Goal: Task Accomplishment & Management: Complete application form

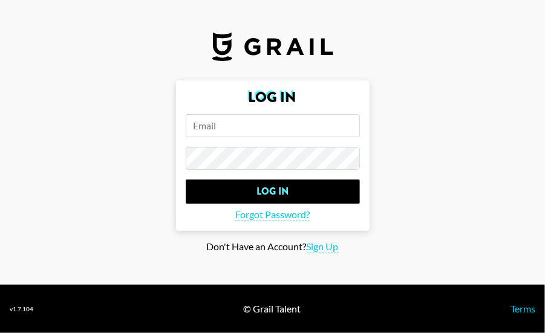
click at [253, 137] on input "email" at bounding box center [273, 125] width 174 height 23
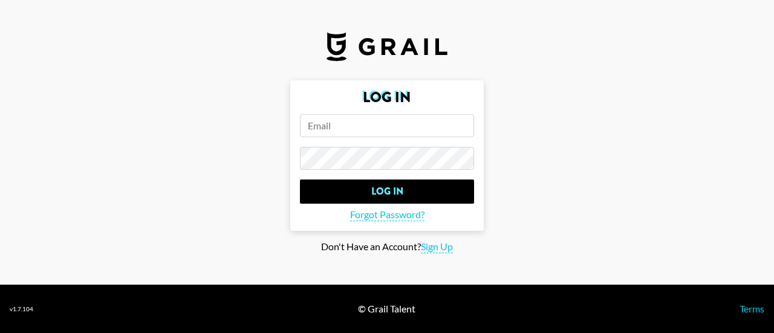
click at [375, 123] on input "email" at bounding box center [387, 125] width 174 height 23
click at [400, 135] on input "email" at bounding box center [387, 125] width 174 height 23
click at [401, 132] on input "email" at bounding box center [387, 125] width 174 height 23
click at [436, 134] on input "email" at bounding box center [387, 125] width 174 height 23
paste input "kikishi126@gmail.com"
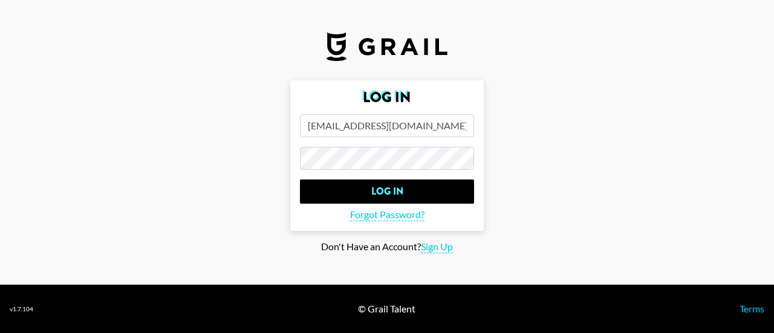
type input "kikishi126@gmail.com"
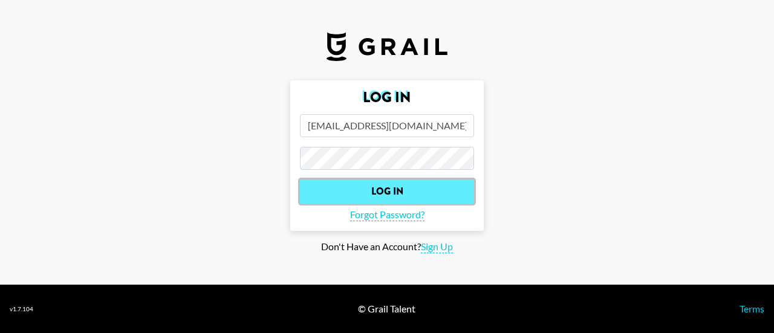
click at [407, 188] on input "Log In" at bounding box center [387, 191] width 174 height 24
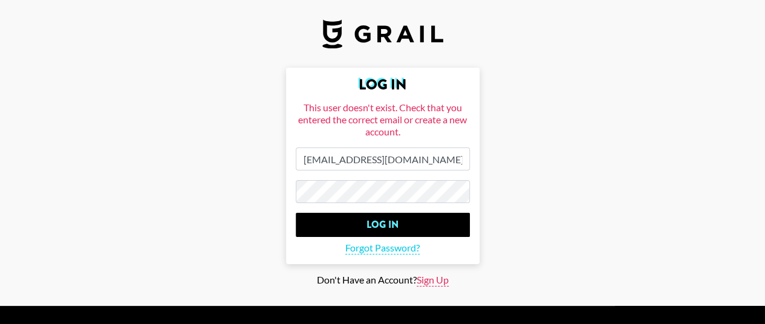
click at [438, 283] on span "Sign Up" at bounding box center [432, 280] width 32 height 13
type input "Sign Up"
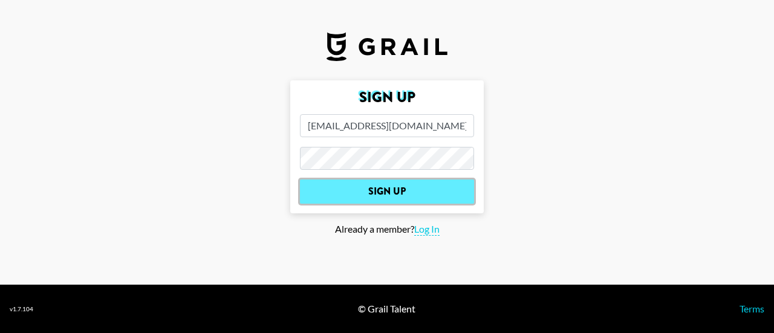
click at [395, 184] on input "Sign Up" at bounding box center [387, 191] width 174 height 24
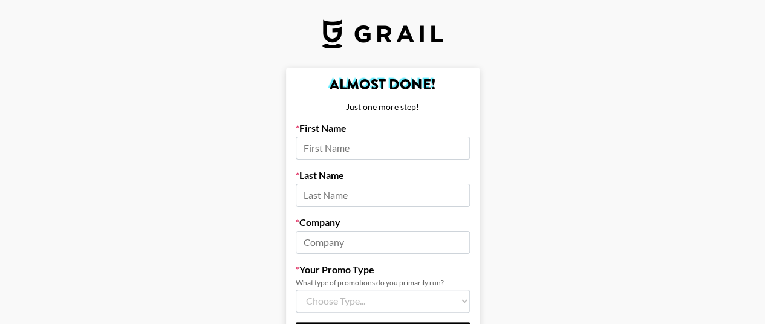
click at [421, 144] on input at bounding box center [383, 148] width 174 height 23
click at [378, 147] on input at bounding box center [383, 148] width 174 height 23
type input "j"
type input "Jia"
click at [369, 196] on input at bounding box center [383, 195] width 174 height 23
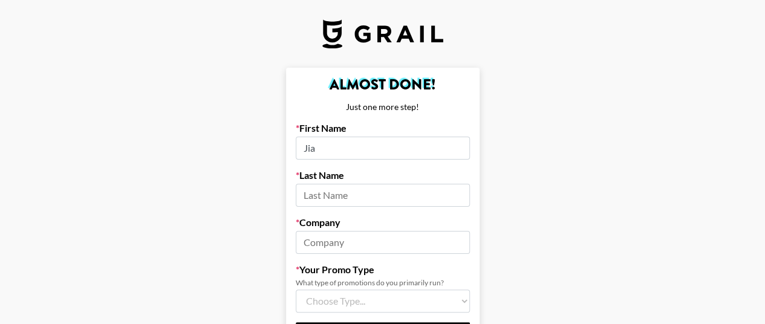
type input "s"
type input "S"
click at [327, 242] on input at bounding box center [383, 242] width 174 height 23
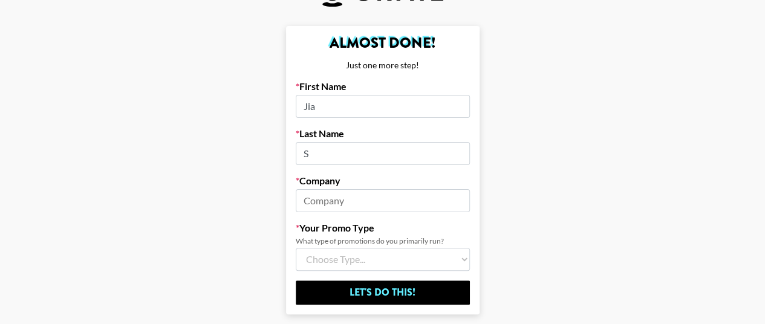
scroll to position [60, 0]
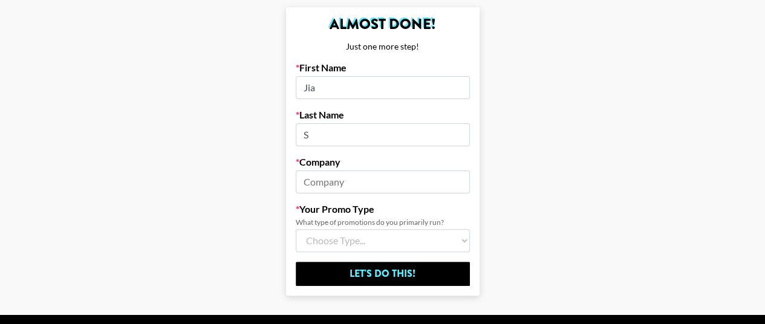
click at [377, 178] on input at bounding box center [383, 181] width 174 height 23
type input "JoyBuy"
click at [366, 245] on select "Choose Type... Song Promos Brand Promos Both (I work at an Agency)" at bounding box center [383, 240] width 174 height 23
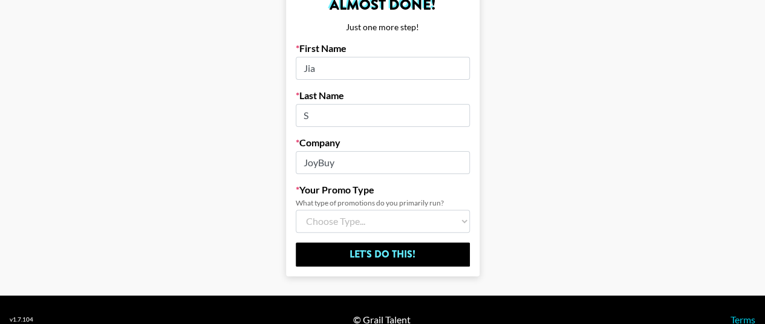
scroll to position [99, 0]
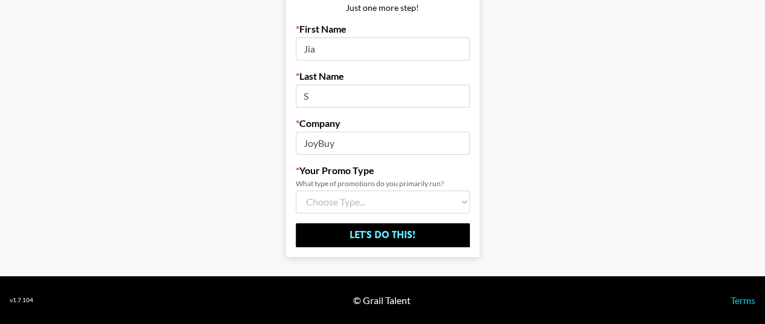
click at [461, 201] on select "Choose Type... Song Promos Brand Promos Both (I work at an Agency)" at bounding box center [383, 201] width 174 height 23
select select "Multi"
click at [300, 190] on select "Choose Type... Song Promos Brand Promos Both (I work at an Agency)" at bounding box center [383, 201] width 174 height 23
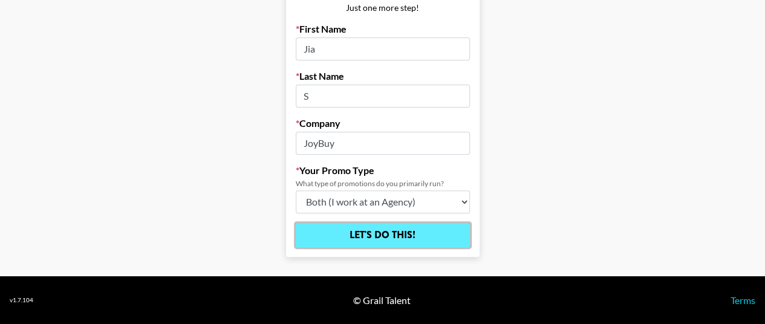
click at [392, 234] on input "Let's Do This!" at bounding box center [383, 235] width 174 height 24
select select "Song"
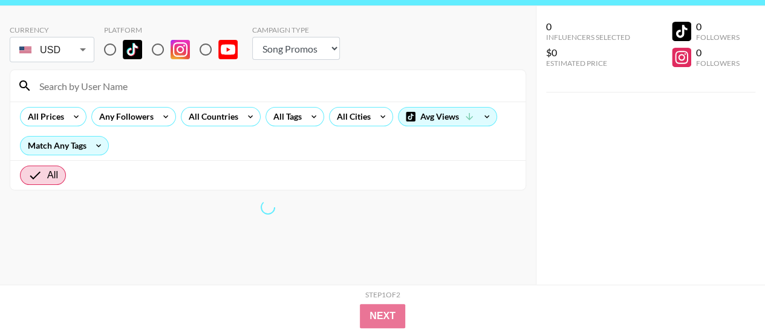
scroll to position [48, 0]
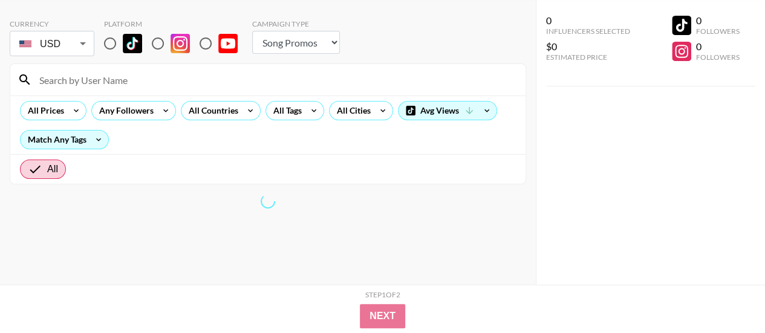
click at [86, 94] on body "Currency USD USD ​ Platform Campaign Type Choose Type... Song Promos Brand Prom…" at bounding box center [382, 142] width 765 height 381
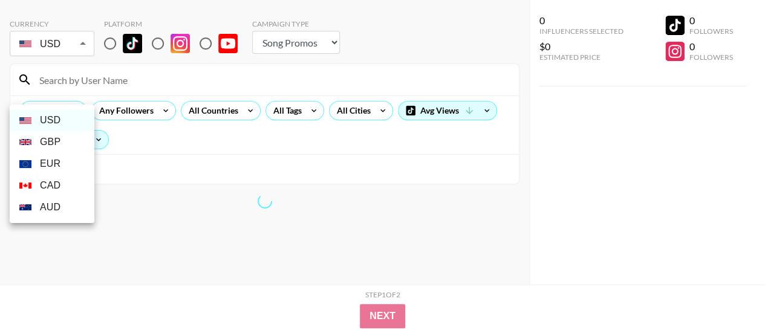
click at [65, 172] on li "EUR" at bounding box center [52, 164] width 85 height 22
type input "EUR"
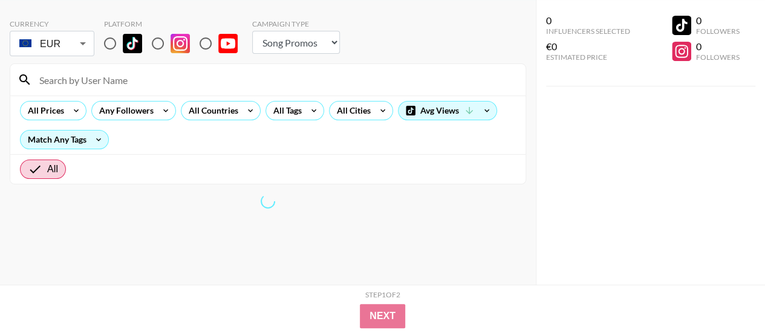
click at [114, 90] on div at bounding box center [382, 166] width 765 height 333
click at [114, 91] on div at bounding box center [382, 166] width 765 height 333
click at [106, 99] on div at bounding box center [382, 166] width 765 height 333
click at [330, 94] on div at bounding box center [382, 166] width 765 height 333
click at [116, 93] on div at bounding box center [382, 166] width 765 height 333
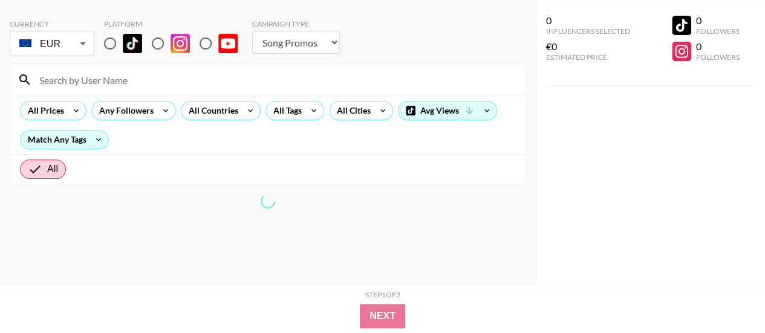
click at [476, 113] on div at bounding box center [382, 166] width 765 height 333
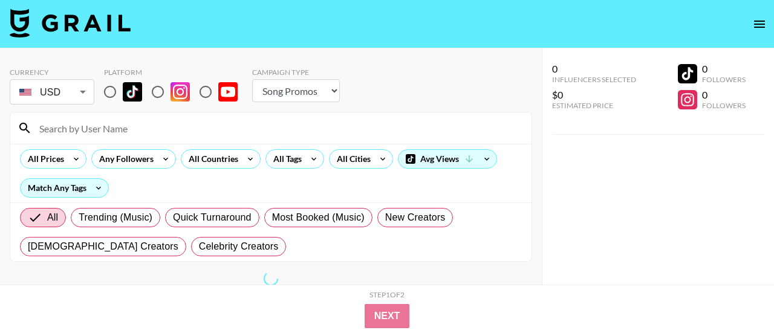
select select "Song"
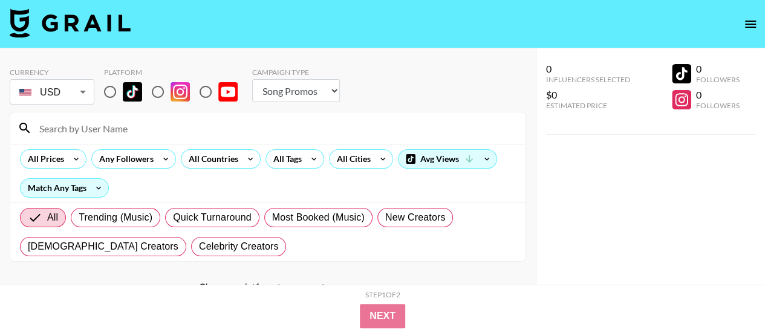
click at [112, 90] on input "radio" at bounding box center [109, 91] width 25 height 25
radio input "true"
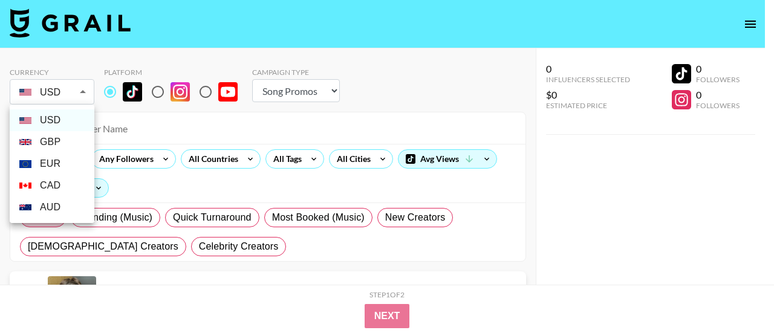
click at [66, 158] on li "EUR" at bounding box center [52, 164] width 85 height 22
type input "EUR"
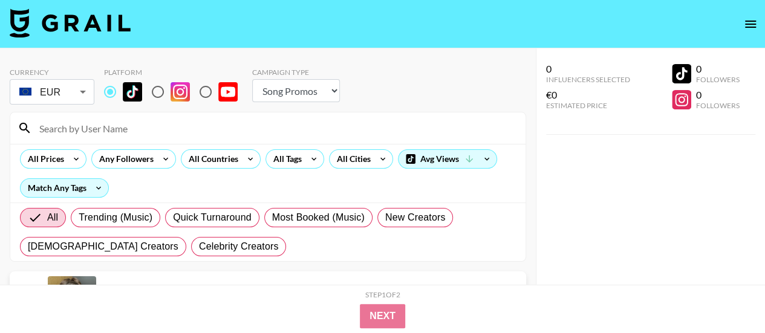
click at [336, 90] on select "Choose Type... Song Promos Brand Promos" at bounding box center [296, 90] width 88 height 23
click at [334, 92] on select "Choose Type... Song Promos Brand Promos" at bounding box center [296, 90] width 88 height 23
select select "Brand"
click at [252, 79] on select "Choose Type... Song Promos Brand Promos" at bounding box center [296, 90] width 88 height 23
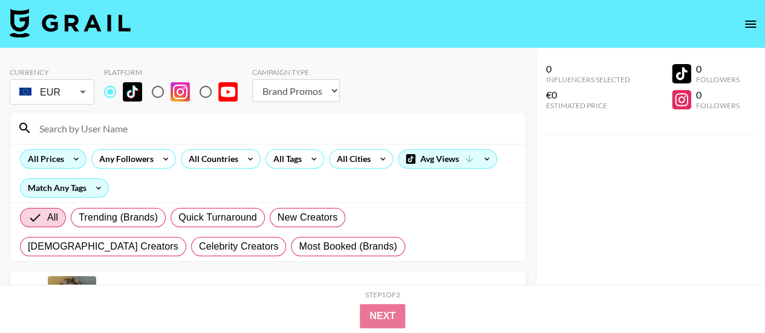
click at [79, 160] on icon at bounding box center [75, 159] width 19 height 18
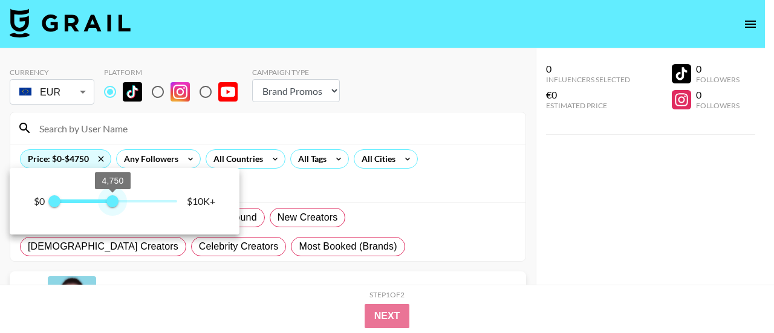
drag, startPoint x: 139, startPoint y: 203, endPoint x: 111, endPoint y: 204, distance: 27.8
click at [111, 204] on span "4,750" at bounding box center [112, 201] width 12 height 12
drag, startPoint x: 114, startPoint y: 204, endPoint x: 99, endPoint y: 205, distance: 14.6
click at [99, 205] on span "3,750" at bounding box center [100, 201] width 12 height 12
type input "3500"
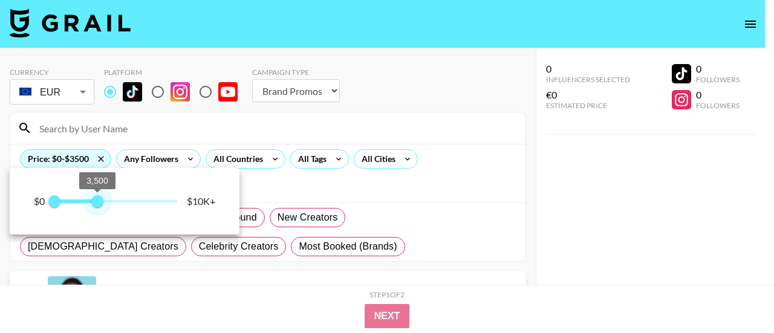
click at [97, 205] on span "3,500" at bounding box center [97, 201] width 12 height 12
click at [415, 94] on div at bounding box center [387, 166] width 774 height 333
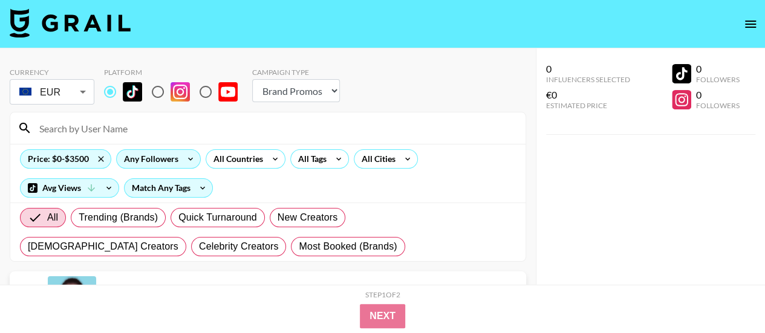
click at [183, 152] on icon at bounding box center [190, 159] width 19 height 18
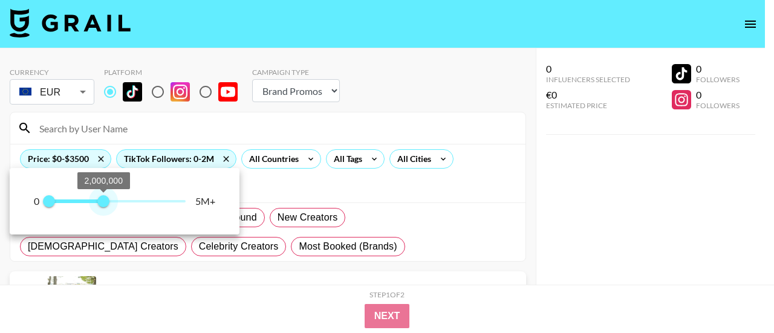
drag, startPoint x: 141, startPoint y: 203, endPoint x: 104, endPoint y: 201, distance: 37.5
click at [104, 201] on span "2,000,000" at bounding box center [103, 201] width 12 height 12
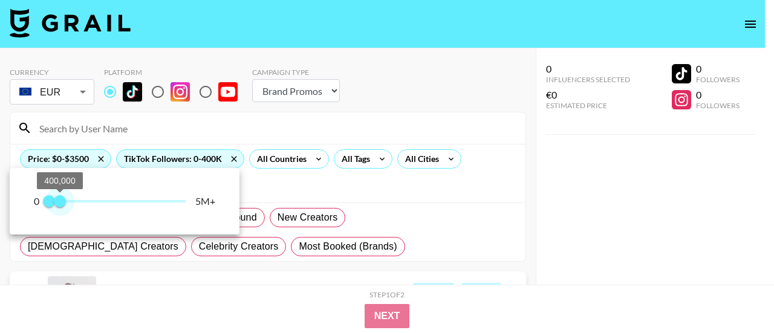
type input "200000"
drag, startPoint x: 95, startPoint y: 199, endPoint x: 54, endPoint y: 206, distance: 41.7
click at [54, 206] on span "200,000" at bounding box center [54, 201] width 12 height 12
click at [398, 99] on div at bounding box center [387, 166] width 774 height 333
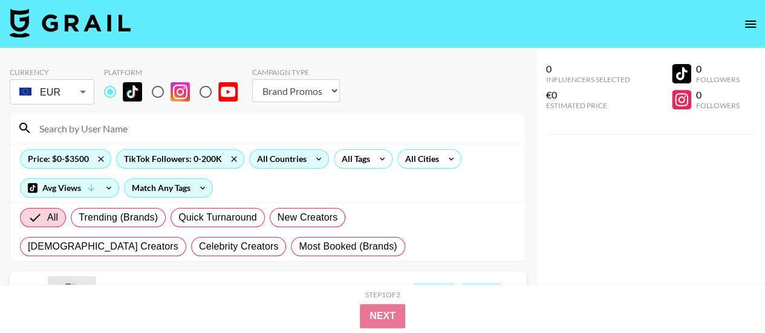
click at [318, 155] on icon at bounding box center [318, 159] width 19 height 18
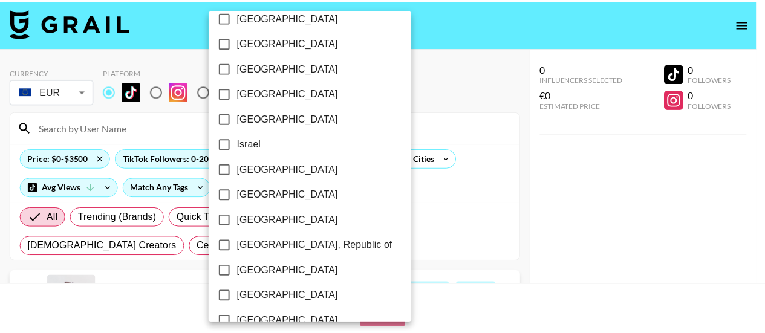
scroll to position [411, 0]
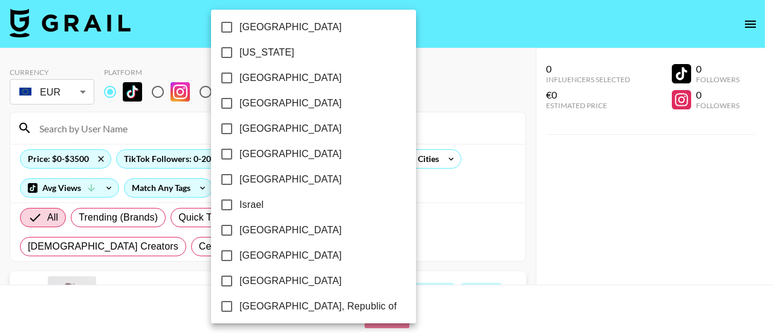
click at [271, 78] on span "[GEOGRAPHIC_DATA]" at bounding box center [290, 78] width 102 height 15
click at [239, 78] on input "[GEOGRAPHIC_DATA]" at bounding box center [226, 77] width 25 height 25
checkbox input "true"
click at [423, 85] on div at bounding box center [387, 166] width 774 height 333
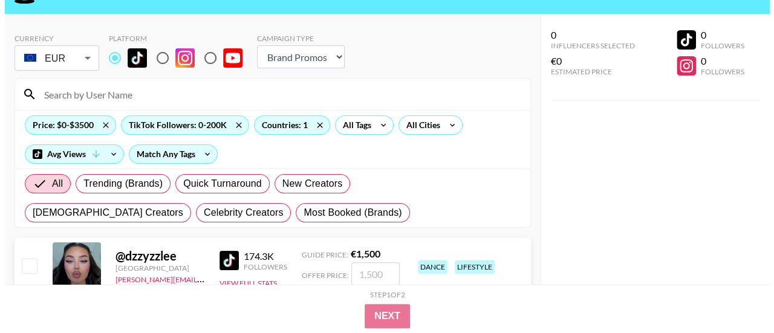
scroll to position [60, 0]
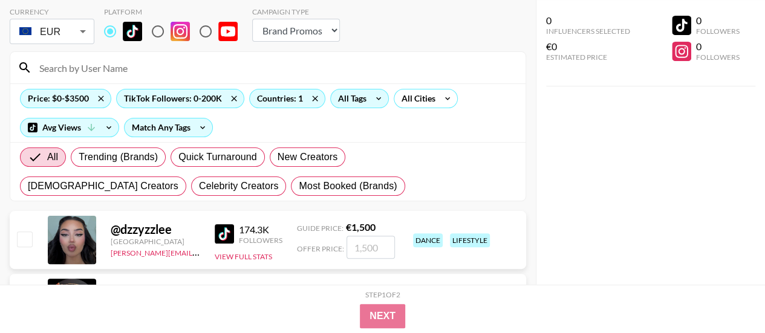
click at [375, 99] on icon at bounding box center [378, 98] width 19 height 18
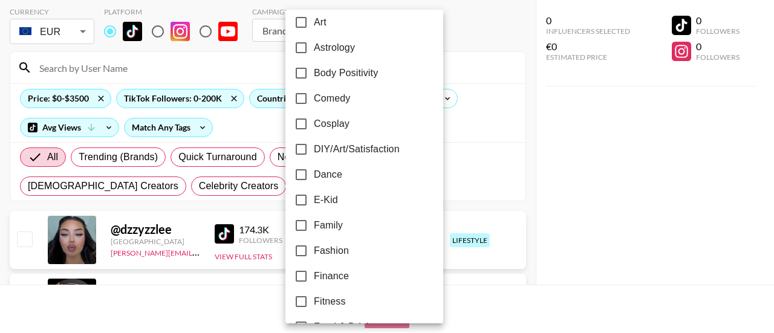
scroll to position [181, 0]
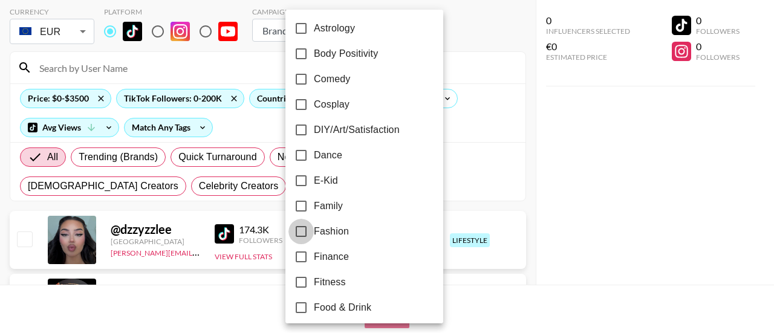
click at [302, 230] on input "Fashion" at bounding box center [300, 231] width 25 height 25
checkbox input "true"
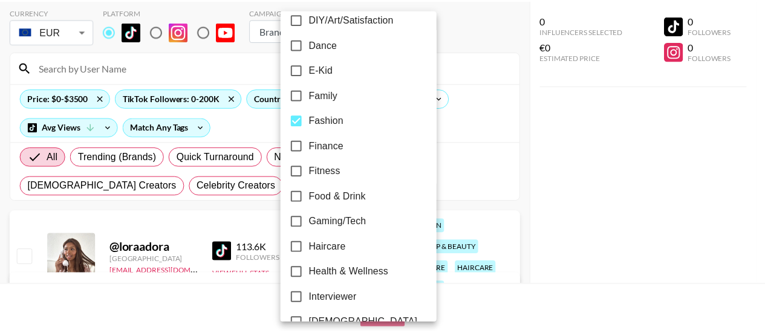
scroll to position [302, 0]
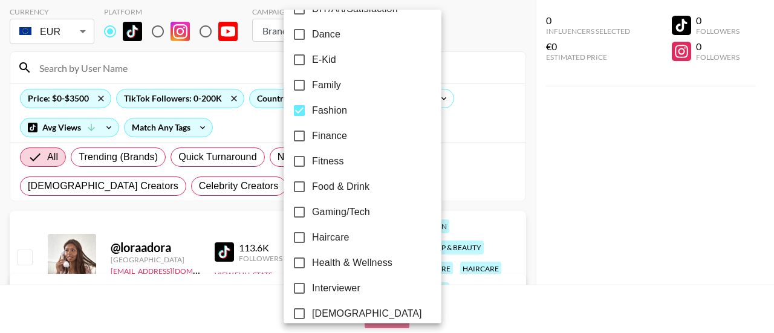
click at [482, 43] on div at bounding box center [387, 166] width 774 height 333
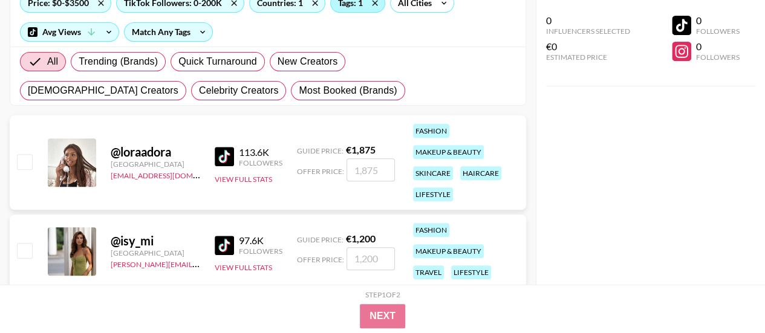
scroll to position [181, 0]
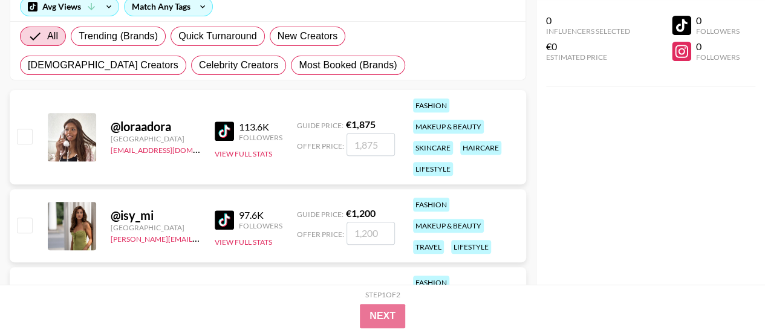
click at [79, 150] on div at bounding box center [72, 137] width 48 height 48
click at [138, 129] on div "@ loraadora" at bounding box center [155, 126] width 89 height 15
click at [187, 125] on div "@ loraadora" at bounding box center [155, 126] width 89 height 15
click at [319, 121] on span "Guide Price:" at bounding box center [320, 125] width 47 height 9
click at [347, 121] on strong "€ 1,875" at bounding box center [361, 123] width 30 height 11
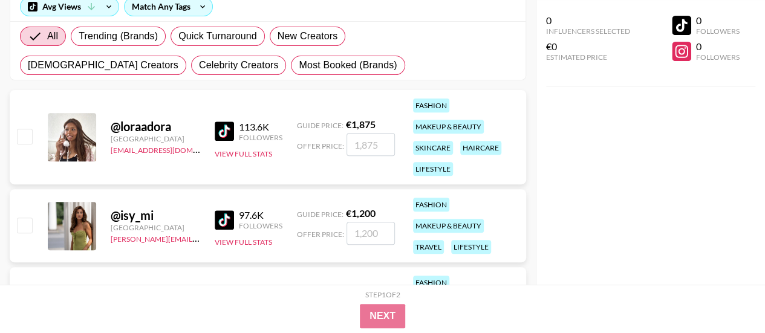
click at [236, 158] on div "113.6K Followers View Full Stats" at bounding box center [249, 137] width 68 height 43
click at [259, 153] on button "View Full Stats" at bounding box center [243, 153] width 57 height 9
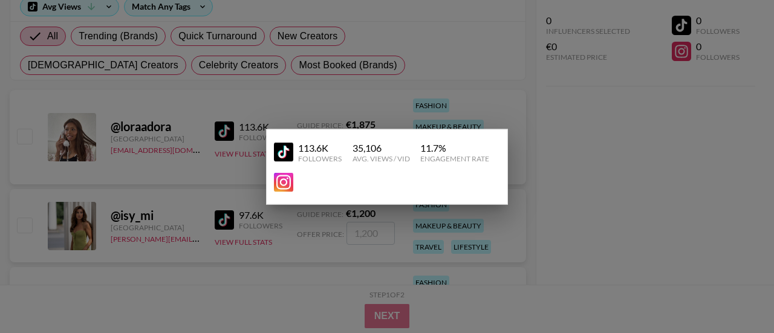
click at [289, 154] on img at bounding box center [283, 152] width 19 height 19
click at [557, 196] on div at bounding box center [387, 166] width 774 height 333
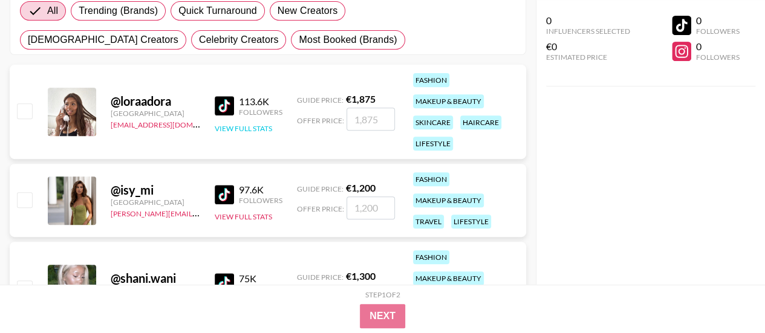
scroll to position [242, 0]
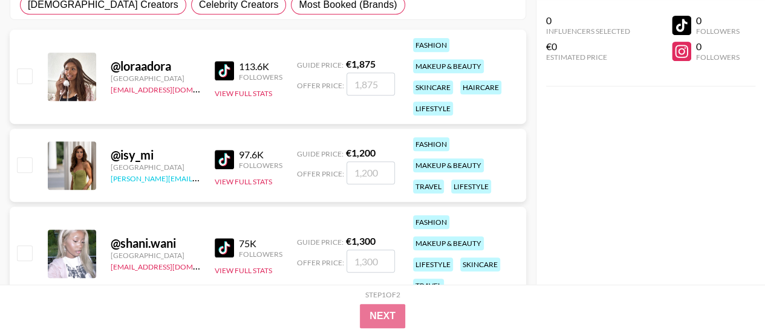
click at [181, 179] on link "phuong.linh.nhu@grail-talent.com" at bounding box center [258, 177] width 294 height 11
click at [244, 181] on button "View Full Stats" at bounding box center [243, 181] width 57 height 9
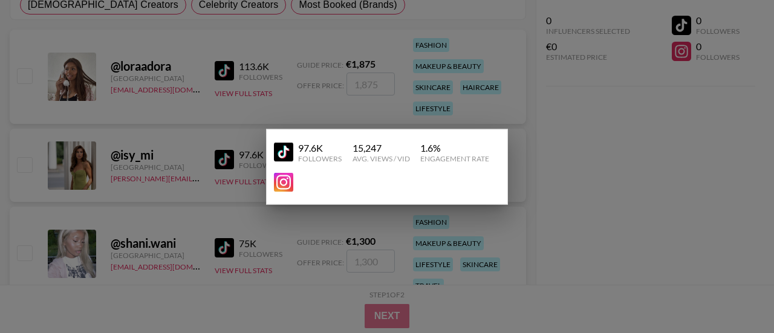
click at [279, 150] on img at bounding box center [283, 152] width 19 height 19
click at [620, 175] on div at bounding box center [387, 166] width 774 height 333
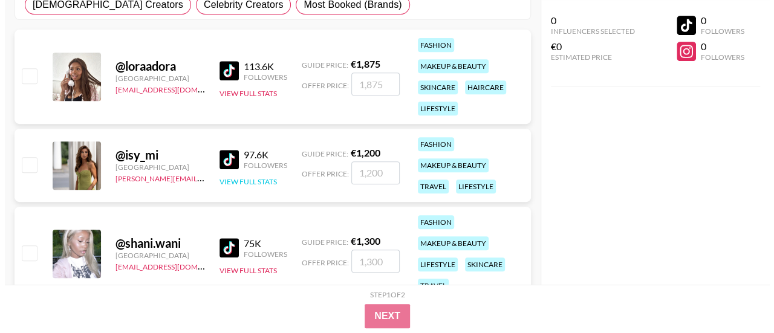
scroll to position [0, 0]
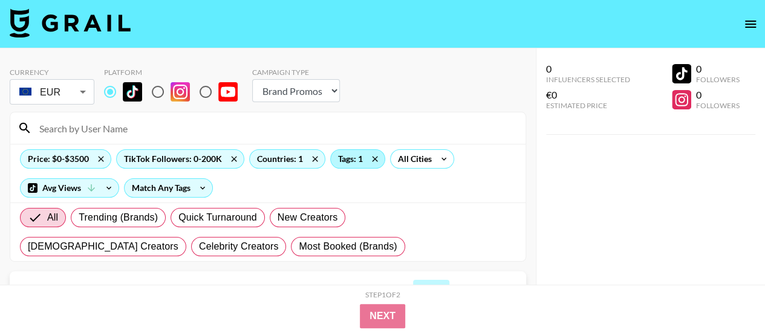
click at [355, 157] on div "Tags: 1" at bounding box center [358, 159] width 54 height 18
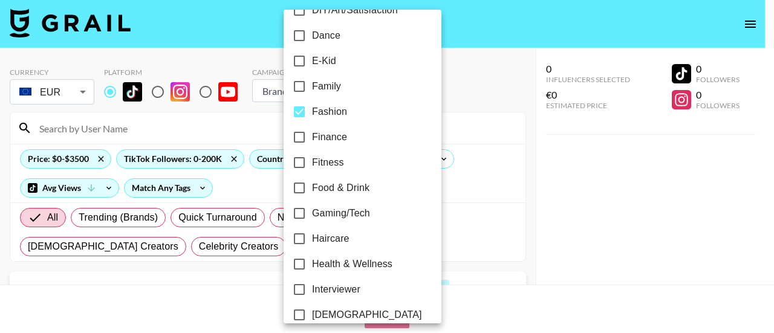
scroll to position [302, 0]
click at [297, 112] on input "Fashion" at bounding box center [298, 110] width 25 height 25
checkbox input "false"
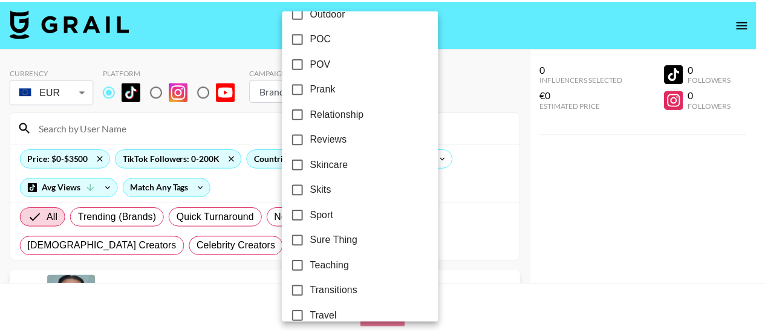
scroll to position [762, 0]
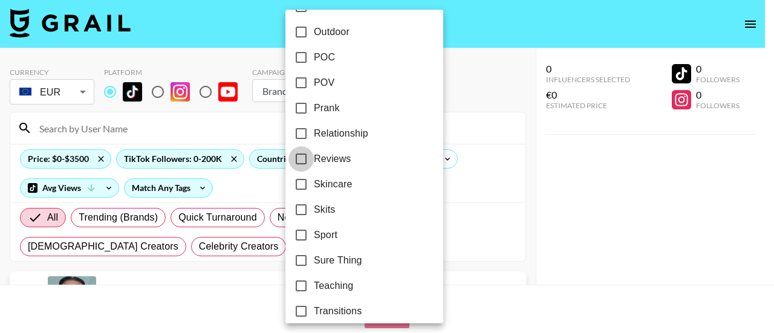
click at [302, 159] on input "Reviews" at bounding box center [300, 158] width 25 height 25
checkbox input "true"
click at [447, 89] on div at bounding box center [387, 166] width 774 height 333
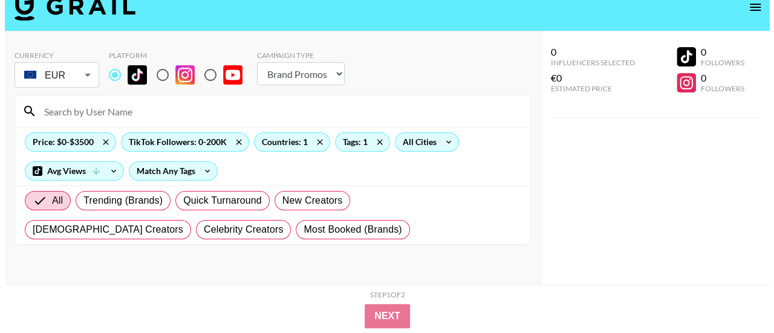
scroll to position [0, 0]
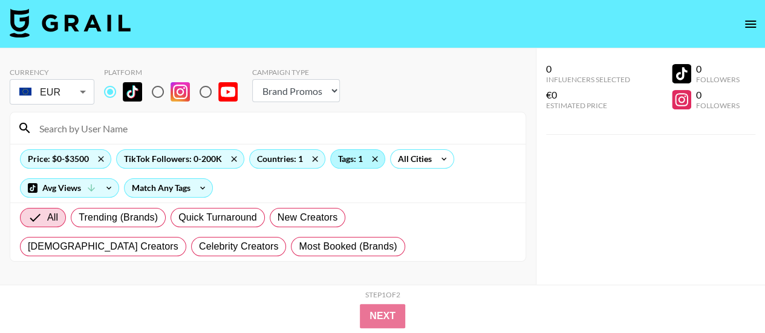
click at [344, 160] on div "Tags: 1" at bounding box center [358, 159] width 54 height 18
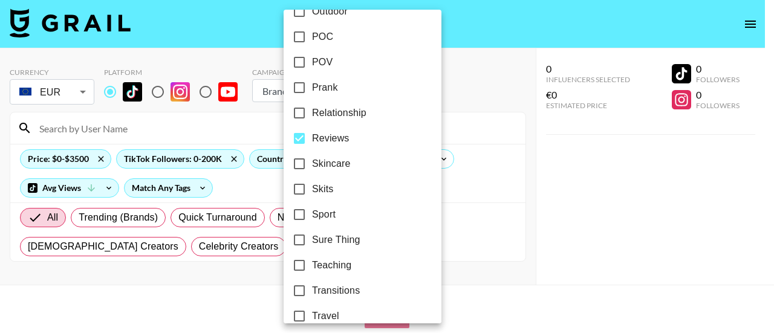
scroll to position [822, 0]
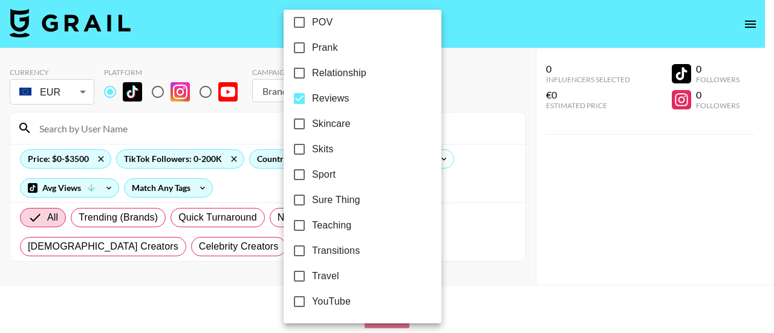
click at [302, 97] on input "Reviews" at bounding box center [298, 98] width 25 height 25
checkbox input "false"
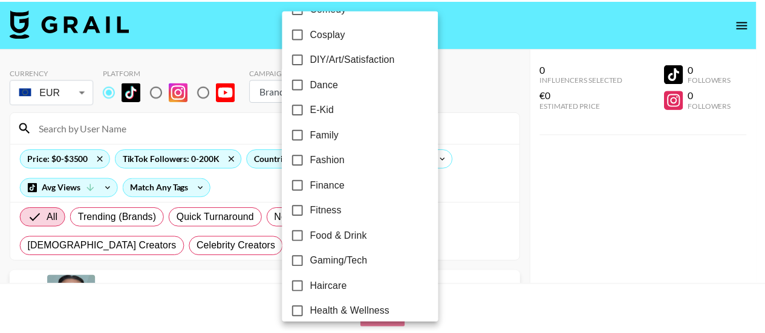
scroll to position [278, 0]
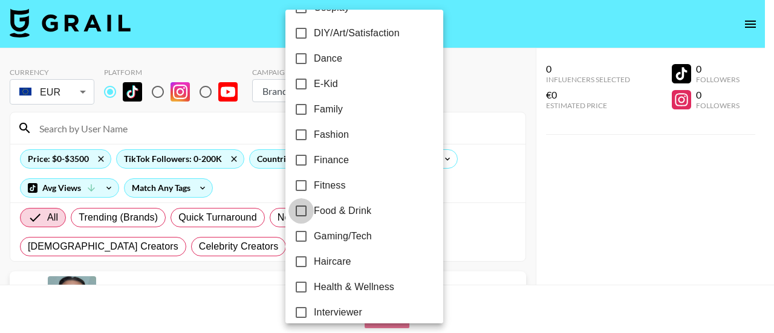
click at [299, 209] on input "Food & Drink" at bounding box center [300, 210] width 25 height 25
checkbox input "true"
click at [454, 91] on div at bounding box center [387, 166] width 774 height 333
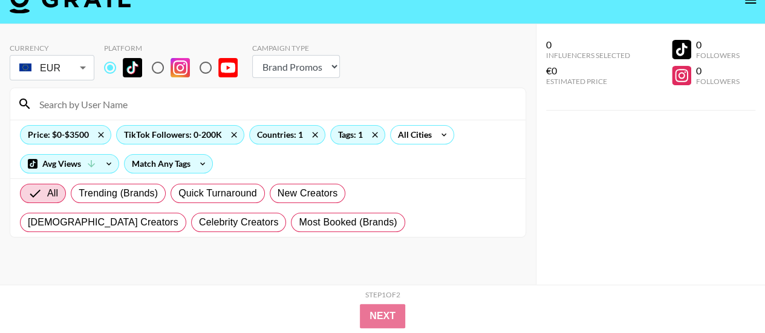
scroll to position [48, 0]
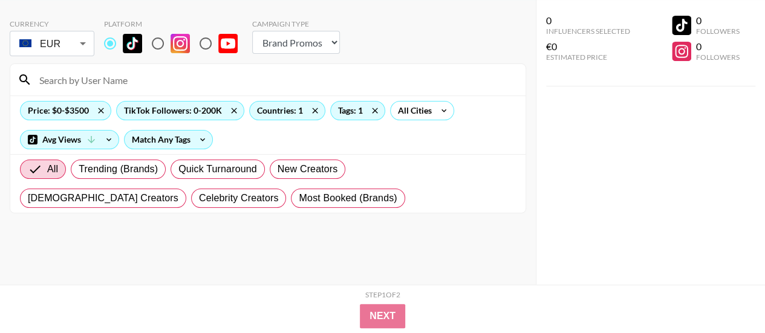
drag, startPoint x: 381, startPoint y: 255, endPoint x: 384, endPoint y: 266, distance: 11.5
click at [381, 257] on div "Currency EUR EUR ​ Platform Campaign Type Choose Type... Song Promos Brand Prom…" at bounding box center [267, 142] width 535 height 285
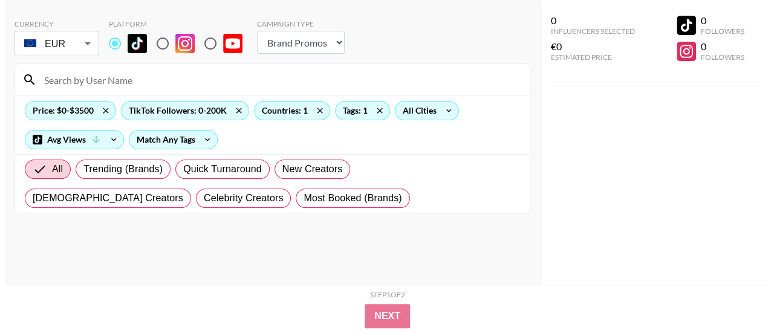
scroll to position [0, 0]
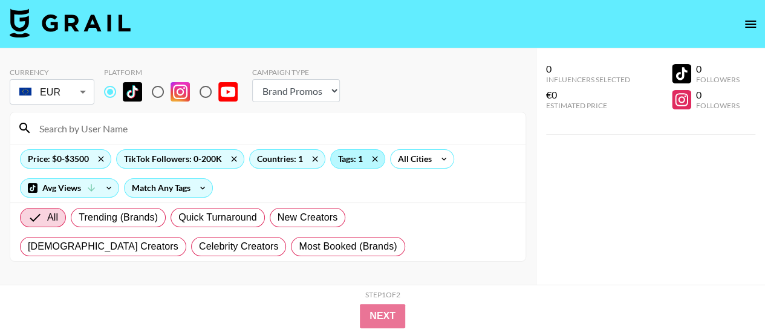
click at [348, 156] on div "Tags: 1" at bounding box center [358, 159] width 54 height 18
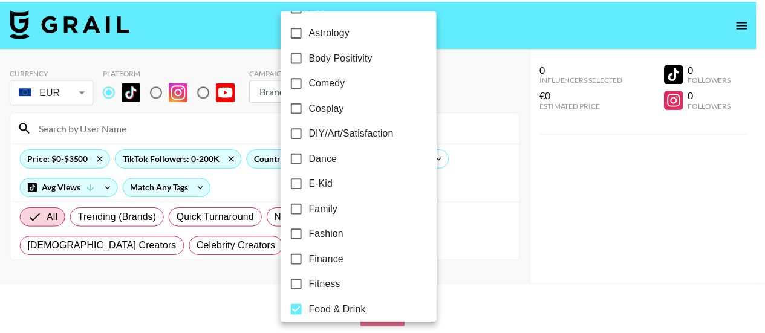
scroll to position [181, 0]
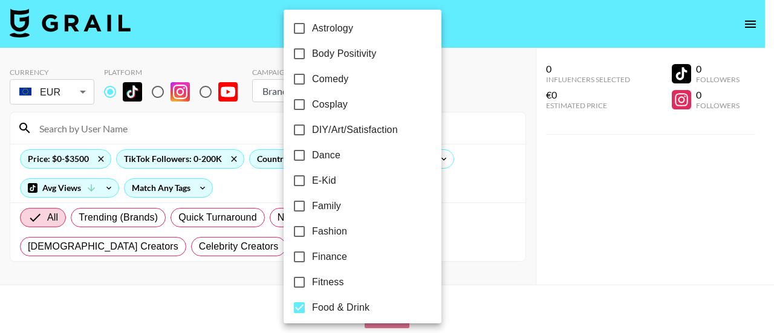
click at [301, 309] on input "Food & Drink" at bounding box center [298, 307] width 25 height 25
checkbox input "false"
click at [302, 131] on input "DIY/Art/Satisfaction" at bounding box center [300, 129] width 25 height 25
checkbox input "true"
click at [472, 101] on div at bounding box center [387, 166] width 774 height 333
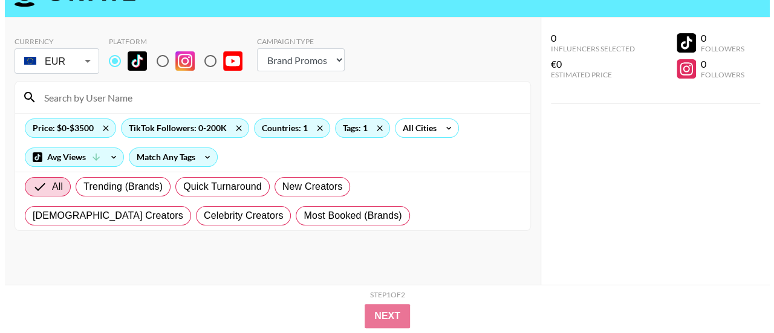
scroll to position [48, 0]
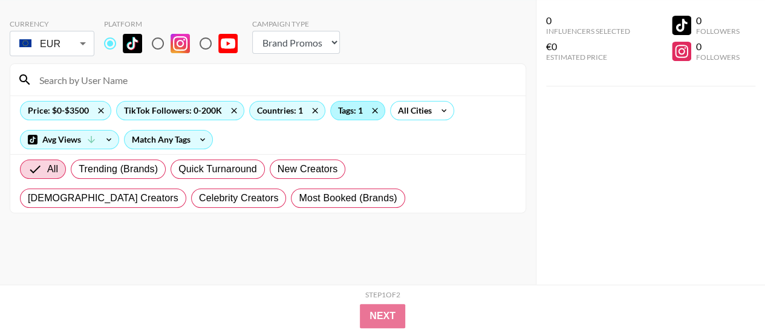
click at [353, 108] on div "Tags: 1" at bounding box center [358, 111] width 54 height 18
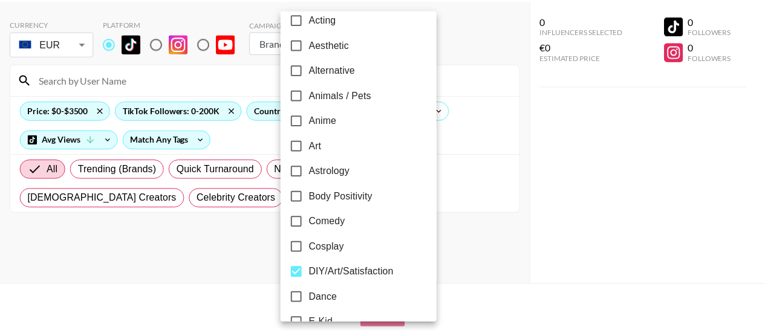
scroll to position [121, 0]
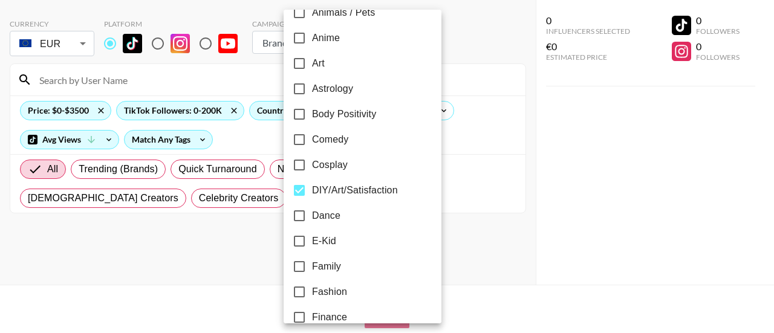
click at [303, 189] on input "DIY/Art/Satisfaction" at bounding box center [298, 190] width 25 height 25
checkbox input "false"
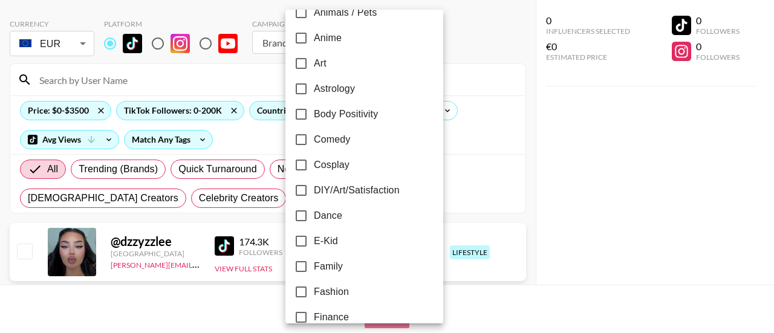
click at [457, 54] on div at bounding box center [387, 166] width 774 height 333
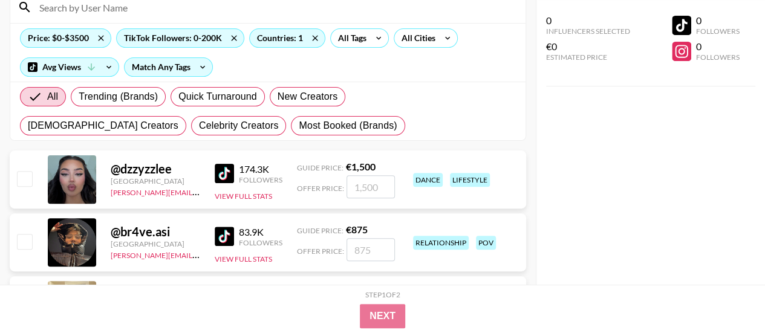
click at [30, 177] on input "checkbox" at bounding box center [24, 178] width 15 height 15
checkbox input "true"
type input "1500"
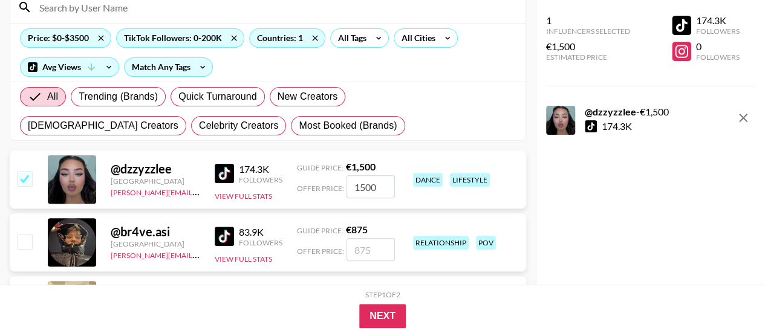
click at [746, 122] on icon "remove" at bounding box center [743, 118] width 15 height 15
checkbox input "false"
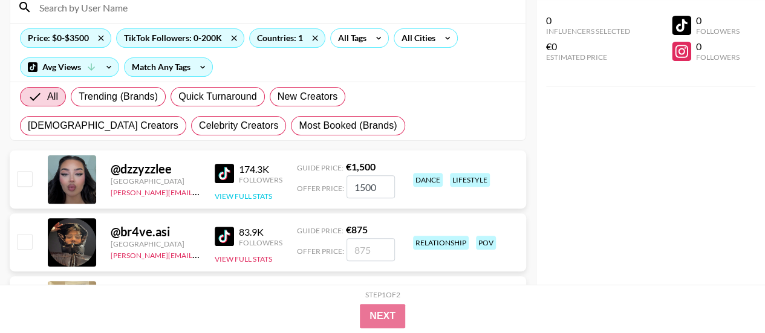
click at [255, 192] on button "View Full Stats" at bounding box center [243, 196] width 57 height 9
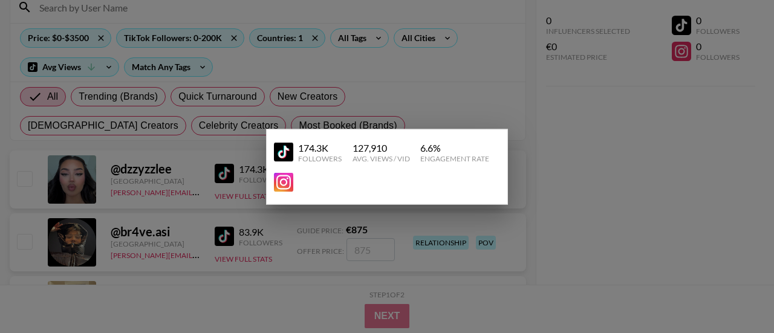
click at [286, 153] on img at bounding box center [283, 152] width 19 height 19
click at [639, 171] on div at bounding box center [387, 166] width 774 height 333
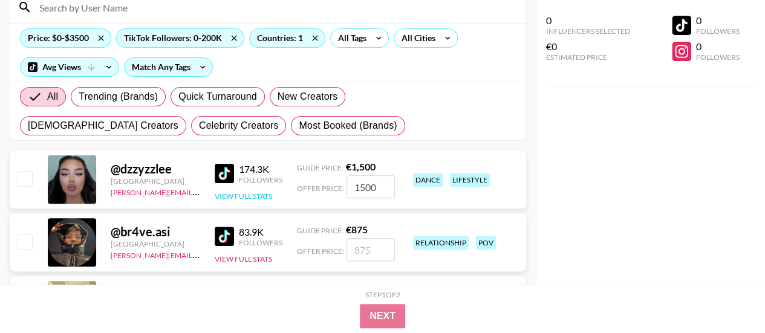
scroll to position [181, 0]
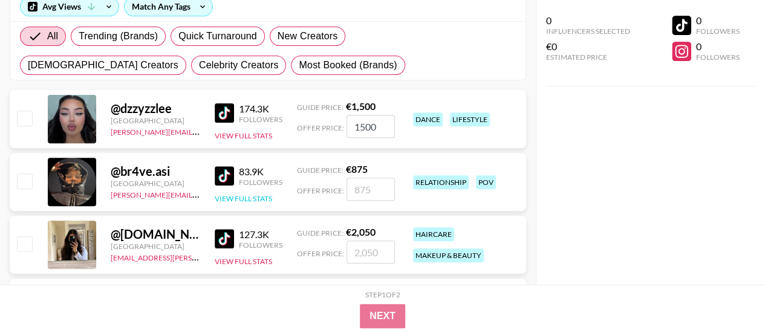
click at [236, 196] on button "View Full Stats" at bounding box center [243, 198] width 57 height 9
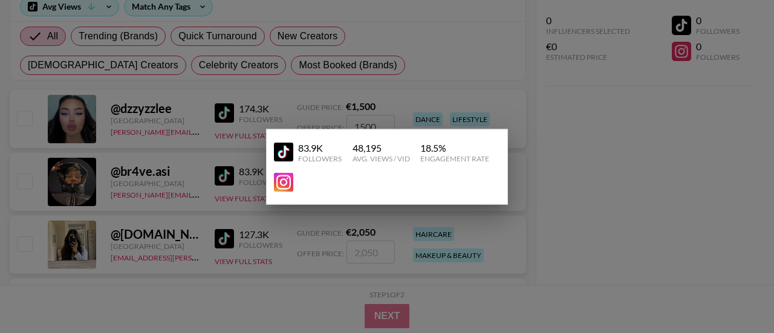
click at [289, 155] on img at bounding box center [283, 152] width 19 height 19
click at [647, 154] on div at bounding box center [387, 166] width 774 height 333
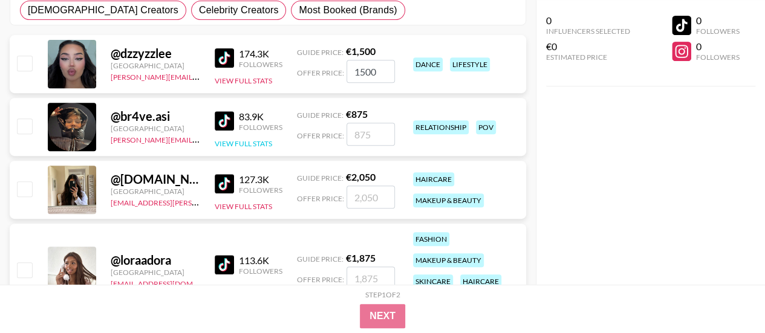
scroll to position [302, 0]
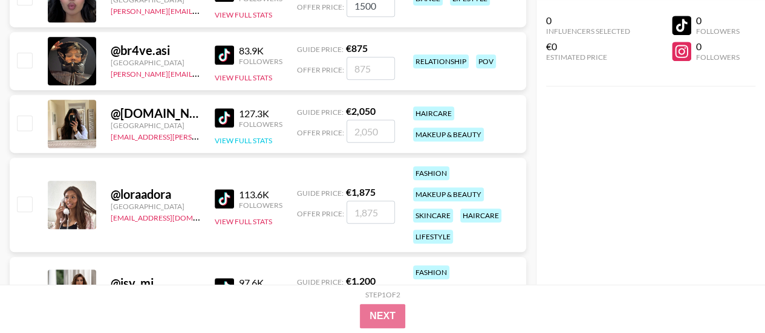
click at [228, 141] on button "View Full Stats" at bounding box center [243, 140] width 57 height 9
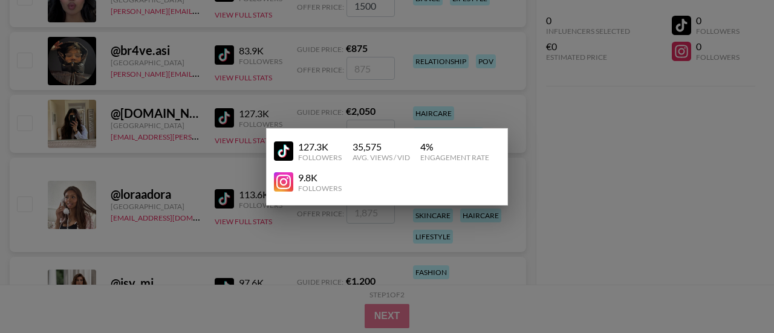
click at [167, 108] on div at bounding box center [387, 166] width 774 height 333
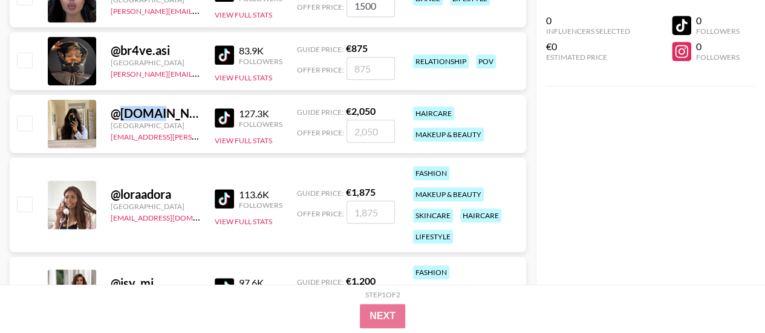
drag, startPoint x: 121, startPoint y: 111, endPoint x: 160, endPoint y: 112, distance: 38.1
click at [160, 112] on div "@ dae.ma" at bounding box center [155, 113] width 89 height 15
copy div "dae.ma"
click at [260, 137] on button "View Full Stats" at bounding box center [243, 140] width 57 height 9
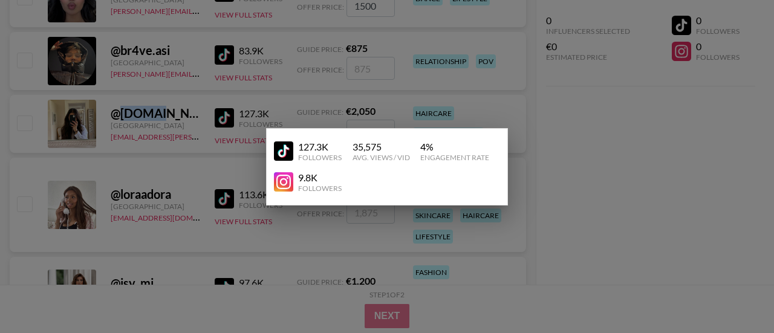
click at [283, 147] on img at bounding box center [283, 150] width 19 height 19
click at [615, 128] on div at bounding box center [387, 166] width 774 height 333
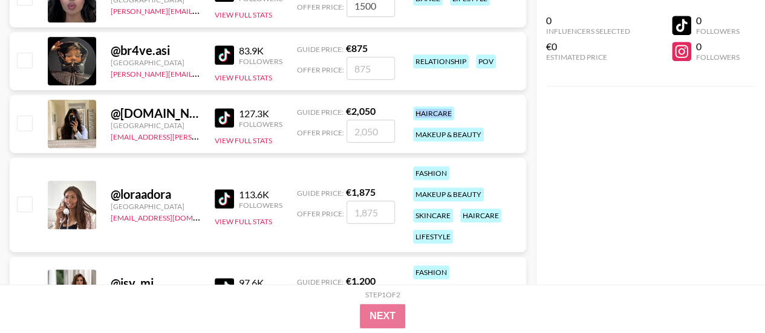
drag, startPoint x: 414, startPoint y: 109, endPoint x: 452, endPoint y: 112, distance: 38.2
click at [452, 112] on div "haircare" at bounding box center [433, 113] width 41 height 14
click at [618, 138] on div "0 Influencers Selected €0 Estimated Price 0 Followers 0 Followers" at bounding box center [650, 142] width 230 height 285
drag, startPoint x: 413, startPoint y: 112, endPoint x: 448, endPoint y: 111, distance: 35.7
click at [448, 111] on div "haircare" at bounding box center [433, 113] width 41 height 14
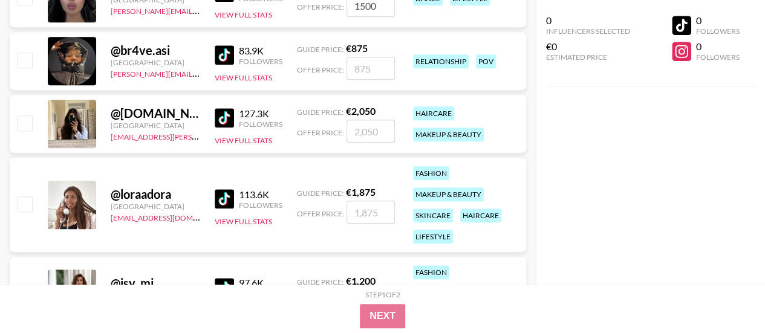
click at [670, 137] on div "0 Influencers Selected €0 Estimated Price 0 Followers 0 Followers" at bounding box center [650, 142] width 230 height 285
click at [238, 218] on button "View Full Stats" at bounding box center [243, 221] width 57 height 9
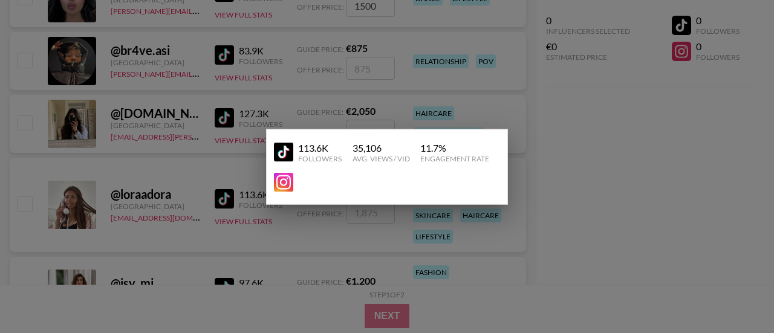
click at [602, 211] on div at bounding box center [387, 166] width 774 height 333
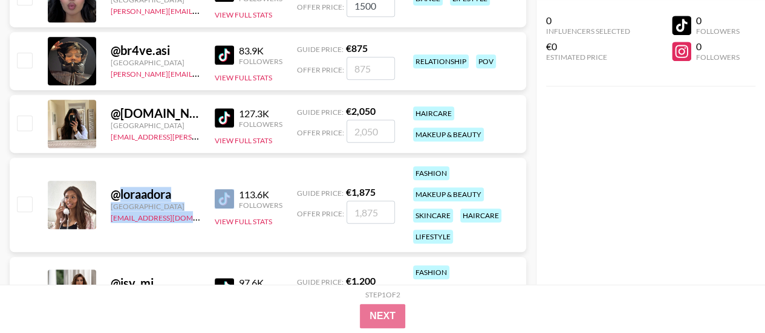
drag, startPoint x: 120, startPoint y: 192, endPoint x: 211, endPoint y: 193, distance: 91.3
click at [211, 193] on div "@ loraadora Germany aino.laasonen@grail-talent.com 113.6K Followers View Full S…" at bounding box center [268, 205] width 516 height 94
click at [190, 199] on div "@ loraadora" at bounding box center [155, 194] width 89 height 15
drag, startPoint x: 120, startPoint y: 193, endPoint x: 180, endPoint y: 192, distance: 60.4
click at [180, 192] on div "@ loraadora" at bounding box center [155, 194] width 89 height 15
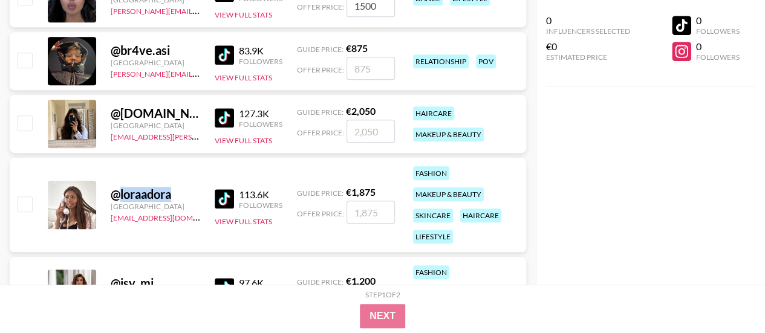
copy div "loraadora"
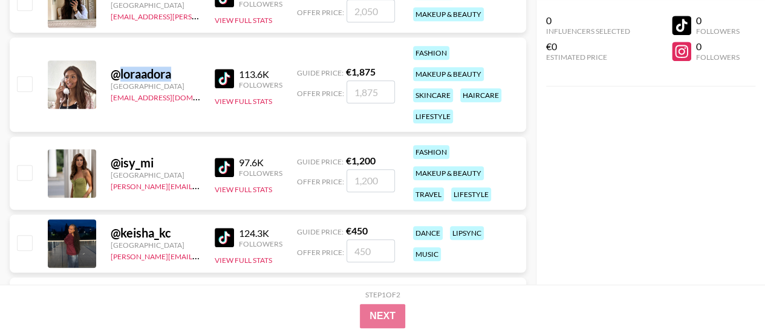
scroll to position [423, 0]
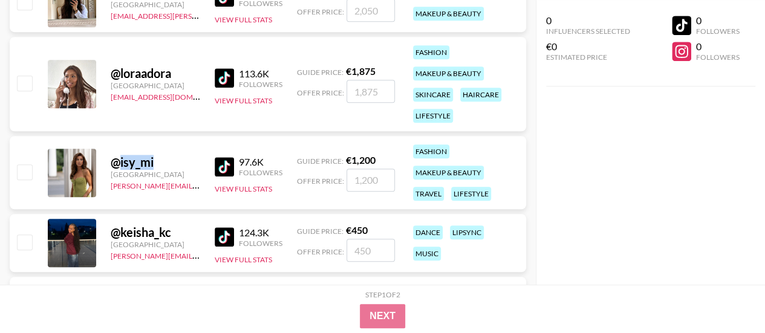
drag, startPoint x: 118, startPoint y: 158, endPoint x: 165, endPoint y: 159, distance: 46.5
click at [165, 159] on div "@ isy_mi" at bounding box center [155, 162] width 89 height 15
copy div "isy_mi"
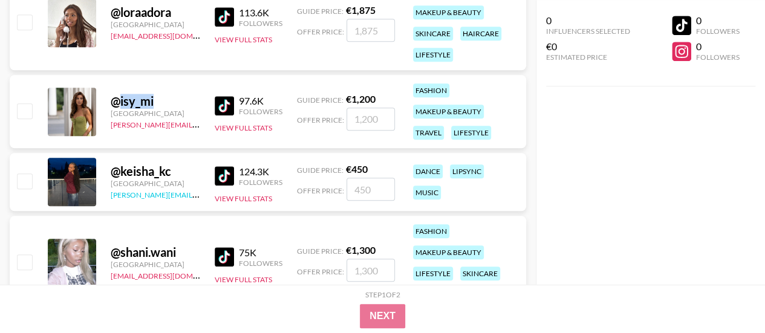
scroll to position [544, 0]
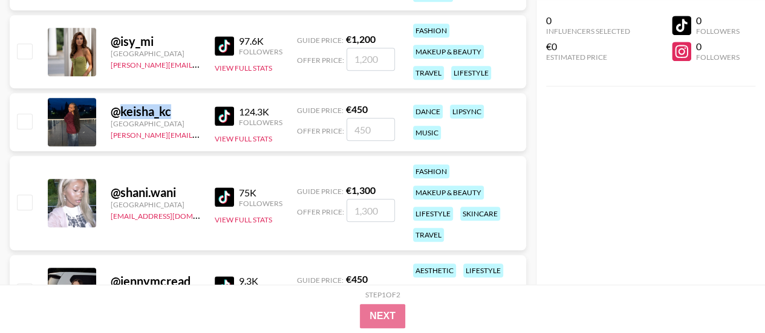
drag, startPoint x: 120, startPoint y: 111, endPoint x: 176, endPoint y: 109, distance: 56.8
click at [176, 109] on div "@ keisha_kc" at bounding box center [155, 111] width 89 height 15
copy div "keisha_kc"
click at [248, 135] on button "View Full Stats" at bounding box center [243, 138] width 57 height 9
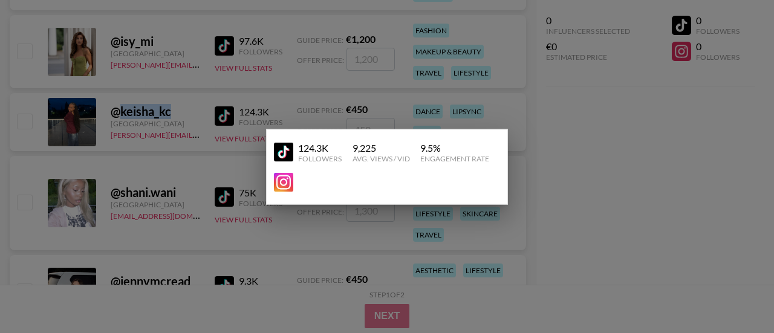
click at [276, 152] on img at bounding box center [283, 152] width 19 height 19
click at [583, 167] on div at bounding box center [387, 166] width 774 height 333
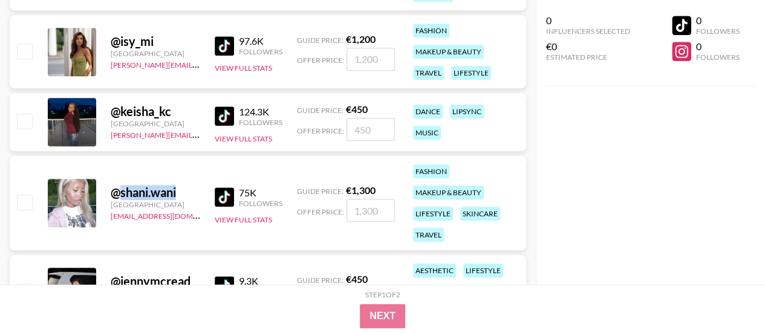
drag, startPoint x: 121, startPoint y: 189, endPoint x: 192, endPoint y: 193, distance: 70.8
click at [192, 193] on div "@ shani.wani" at bounding box center [155, 192] width 89 height 15
copy div "shani.wani"
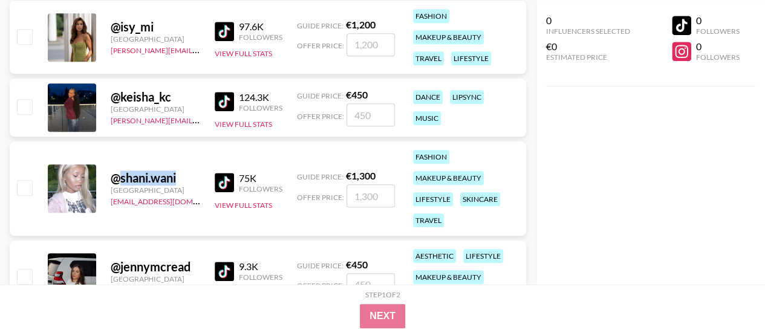
scroll to position [560, 0]
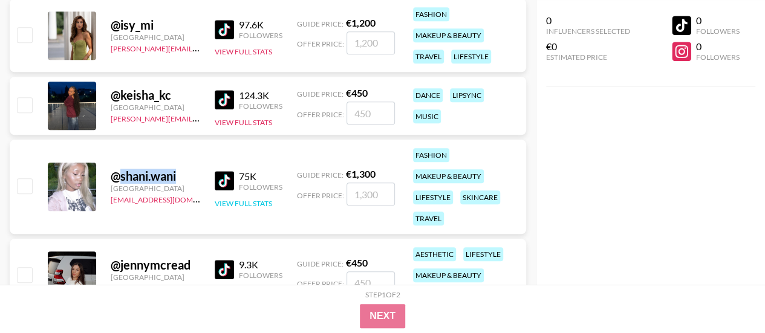
click at [227, 199] on button "View Full Stats" at bounding box center [243, 203] width 57 height 9
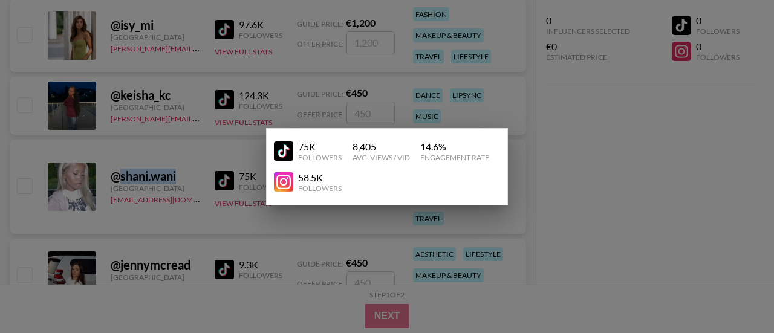
click at [289, 149] on img at bounding box center [283, 150] width 19 height 19
click at [630, 140] on div at bounding box center [387, 166] width 774 height 333
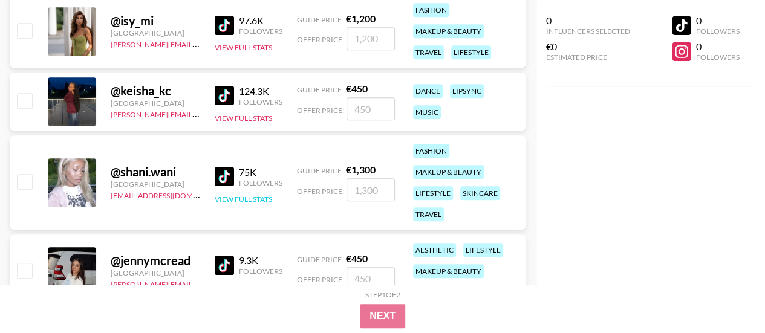
scroll to position [621, 0]
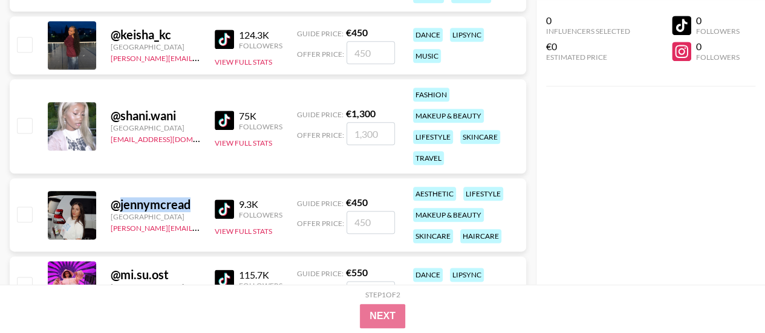
drag, startPoint x: 121, startPoint y: 200, endPoint x: 201, endPoint y: 200, distance: 79.8
click at [201, 200] on div "@ jennymcread Germany stephanie.cole@grail-talent.com 9.3K Followers View Full …" at bounding box center [268, 214] width 516 height 73
copy div "jennymcread"
click at [254, 233] on button "View Full Stats" at bounding box center [243, 231] width 57 height 9
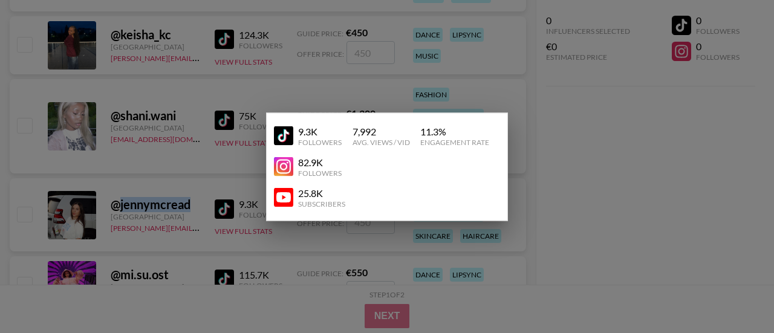
click at [291, 134] on img at bounding box center [283, 135] width 19 height 19
click at [592, 170] on div at bounding box center [387, 166] width 774 height 333
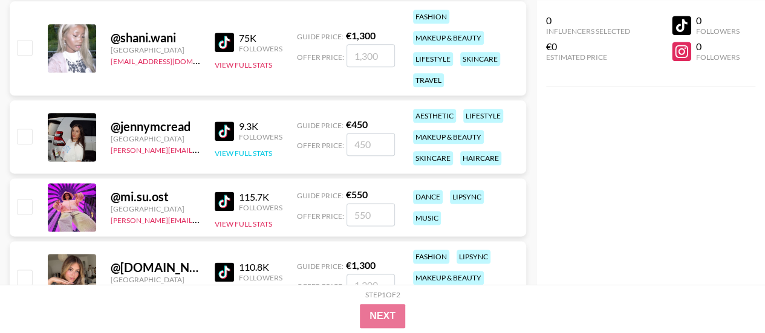
scroll to position [742, 0]
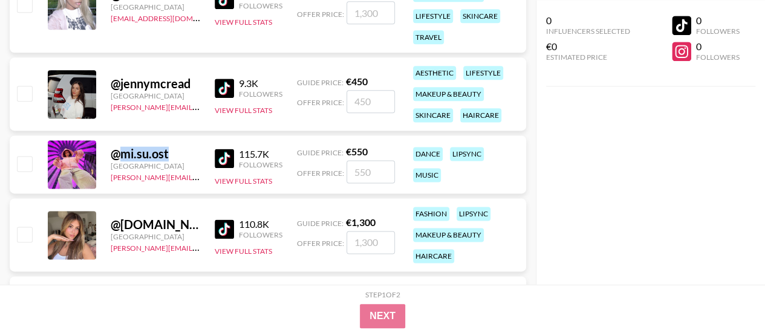
drag, startPoint x: 120, startPoint y: 152, endPoint x: 175, endPoint y: 153, distance: 55.0
click at [175, 153] on div "@ mi.su.ost" at bounding box center [155, 153] width 89 height 15
copy div "mi.su.ost"
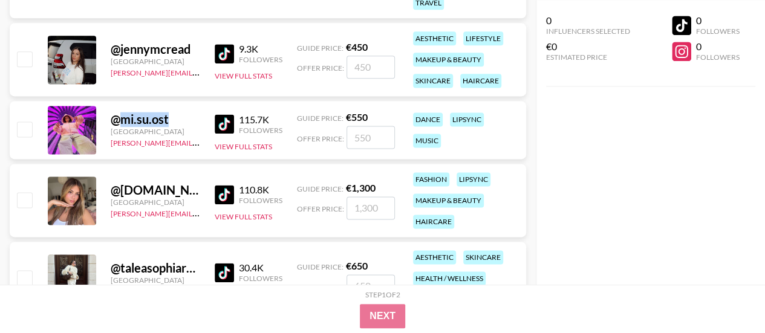
scroll to position [802, 0]
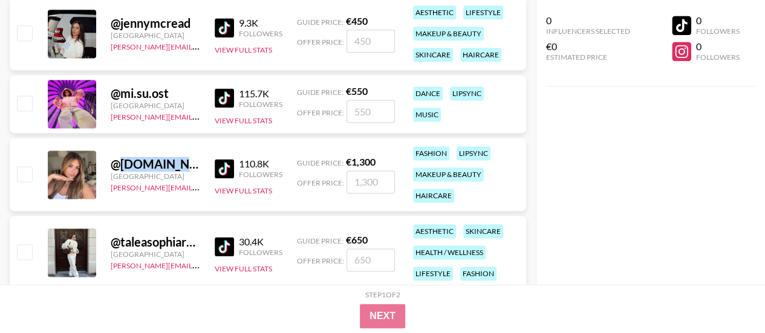
drag, startPoint x: 119, startPoint y: 161, endPoint x: 186, endPoint y: 163, distance: 67.1
click at [186, 163] on div "@ carolineloves.you" at bounding box center [155, 164] width 89 height 15
copy div "carolinelove"
click at [230, 189] on button "View Full Stats" at bounding box center [243, 190] width 57 height 9
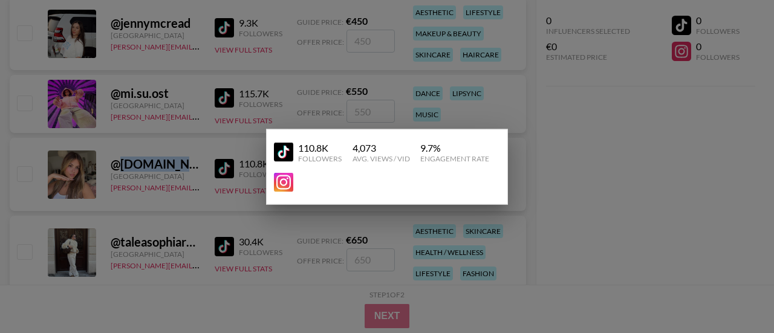
click at [295, 151] on link at bounding box center [286, 152] width 24 height 19
click at [625, 149] on div at bounding box center [387, 166] width 774 height 333
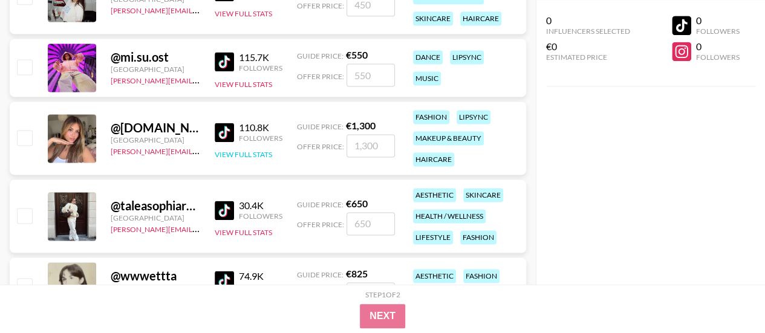
scroll to position [862, 0]
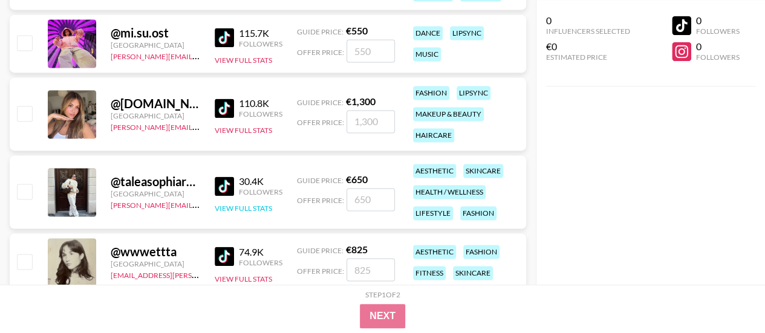
click at [239, 206] on button "View Full Stats" at bounding box center [243, 208] width 57 height 9
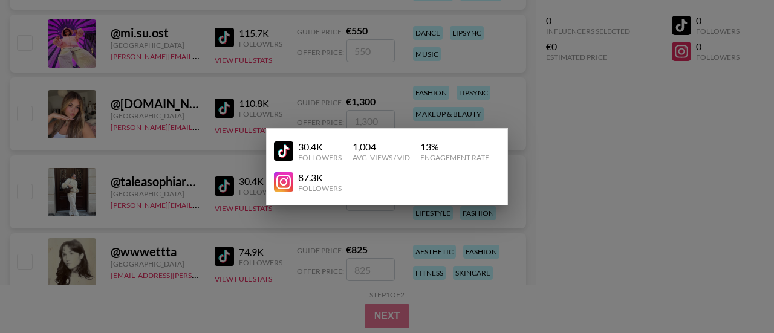
click at [288, 148] on img at bounding box center [283, 150] width 19 height 19
click at [684, 182] on div at bounding box center [387, 166] width 774 height 333
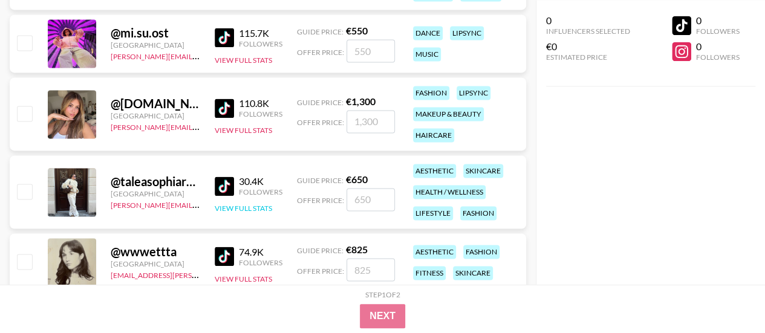
scroll to position [923, 0]
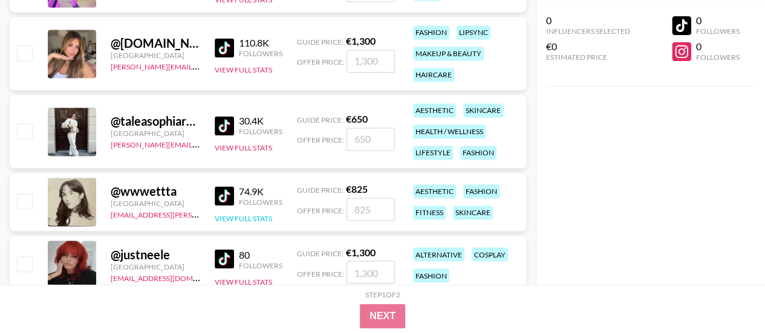
click at [238, 214] on button "View Full Stats" at bounding box center [243, 218] width 57 height 9
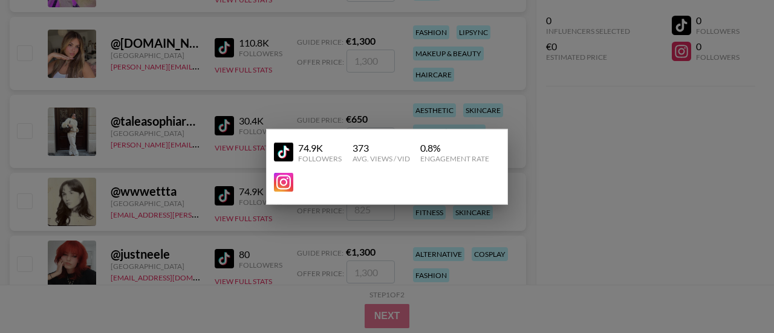
click at [285, 144] on img at bounding box center [283, 152] width 19 height 19
click at [624, 127] on div at bounding box center [387, 166] width 774 height 333
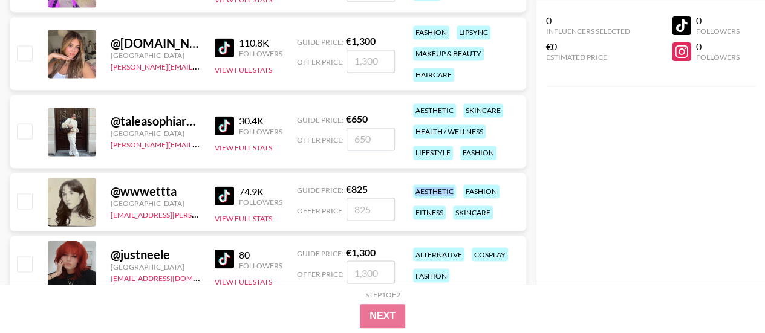
drag, startPoint x: 414, startPoint y: 189, endPoint x: 461, endPoint y: 188, distance: 46.6
click at [461, 188] on div "aesthetic fashion fitness skincare" at bounding box center [465, 202] width 112 height 42
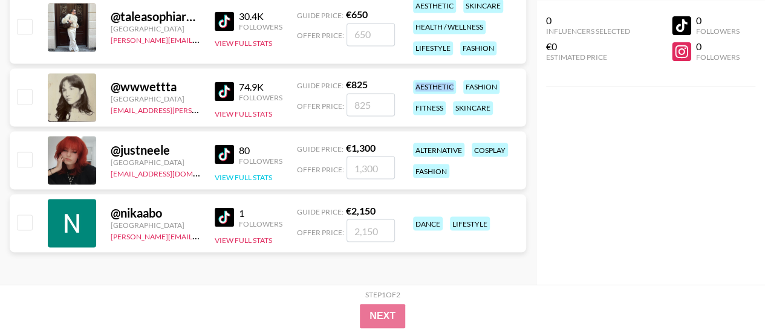
click at [234, 172] on button "View Full Stats" at bounding box center [243, 176] width 57 height 9
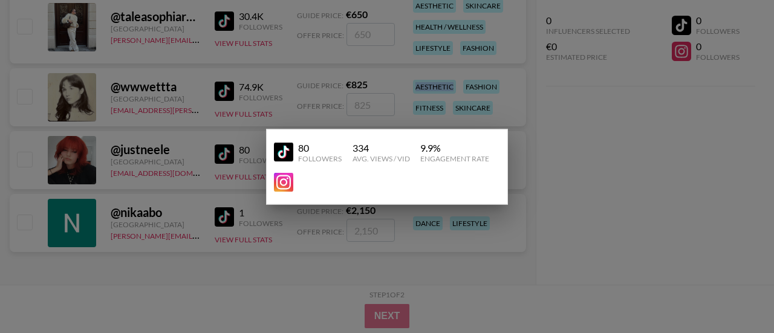
click at [282, 154] on img at bounding box center [283, 152] width 19 height 19
click at [250, 251] on div at bounding box center [387, 166] width 774 height 333
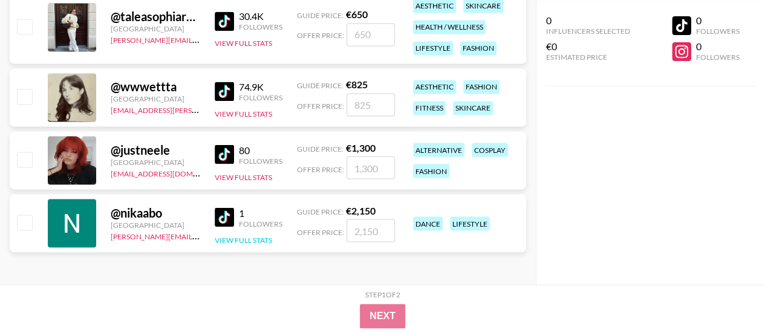
click at [244, 241] on button "View Full Stats" at bounding box center [243, 239] width 57 height 9
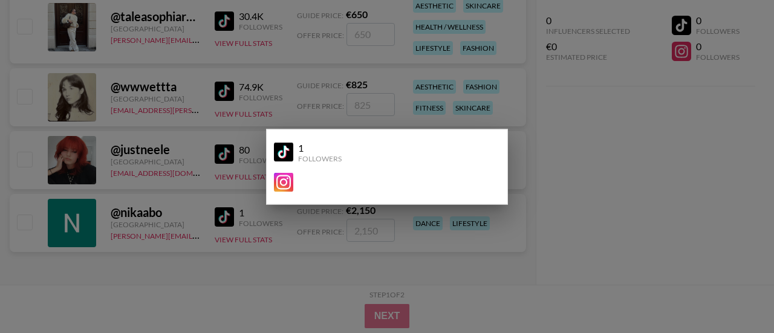
click at [282, 153] on img at bounding box center [283, 152] width 19 height 19
click at [374, 273] on div at bounding box center [387, 166] width 774 height 333
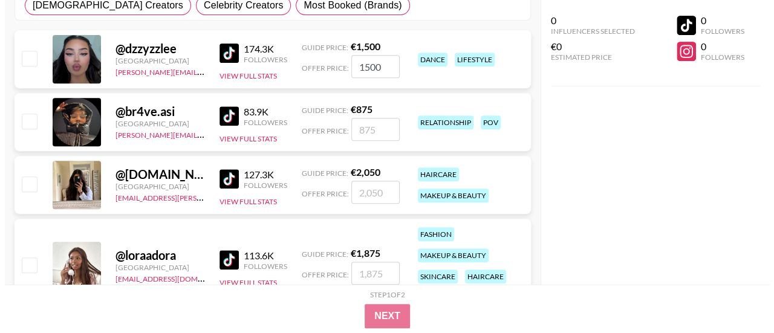
scroll to position [0, 0]
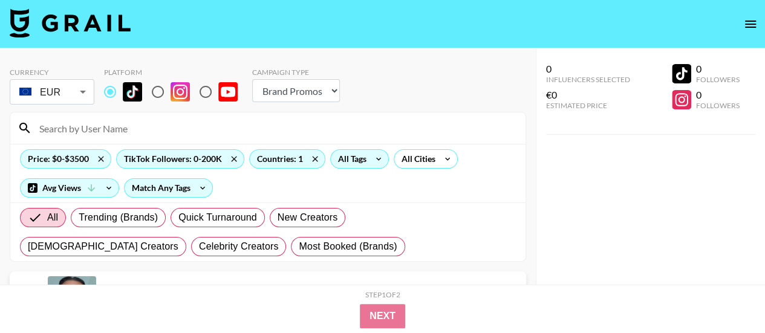
click at [359, 153] on div "All Tags" at bounding box center [350, 159] width 38 height 18
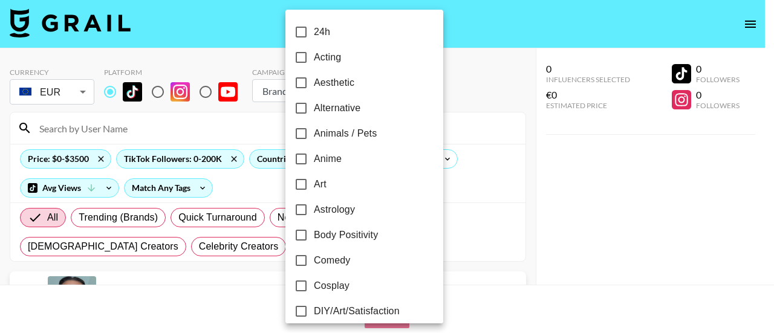
click at [354, 130] on span "Animals / Pets" at bounding box center [345, 133] width 63 height 15
click at [314, 130] on input "Animals / Pets" at bounding box center [300, 133] width 25 height 25
checkbox input "true"
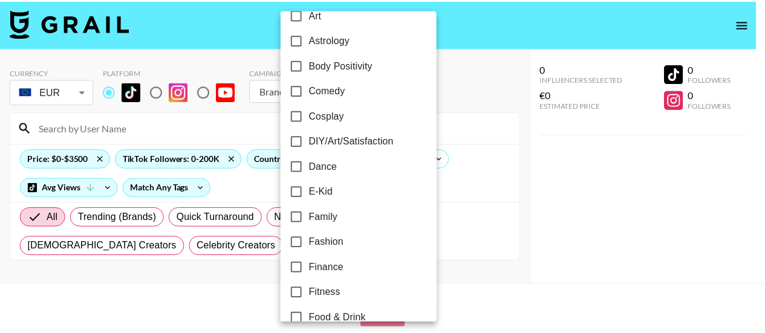
scroll to position [363, 0]
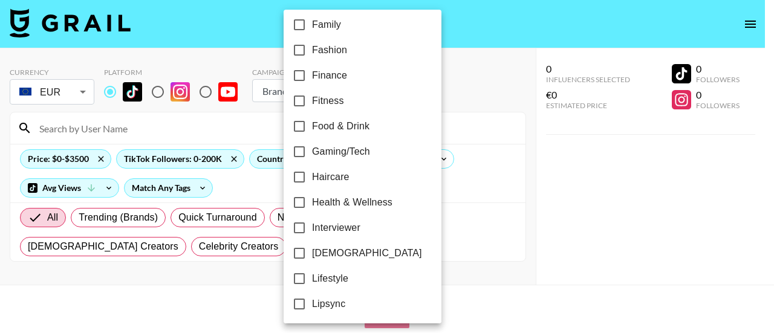
click at [605, 191] on div at bounding box center [387, 166] width 774 height 333
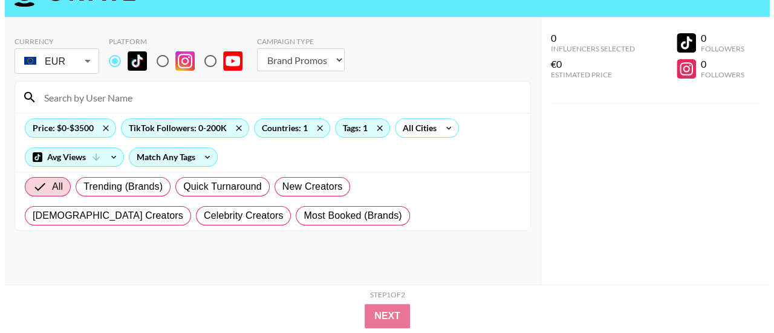
scroll to position [48, 0]
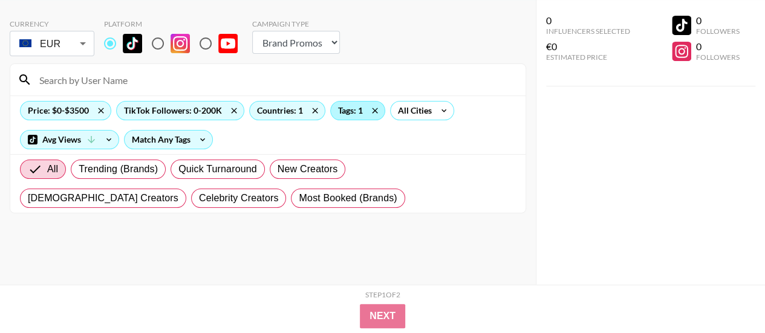
click at [357, 110] on div "Tags: 1" at bounding box center [358, 111] width 54 height 18
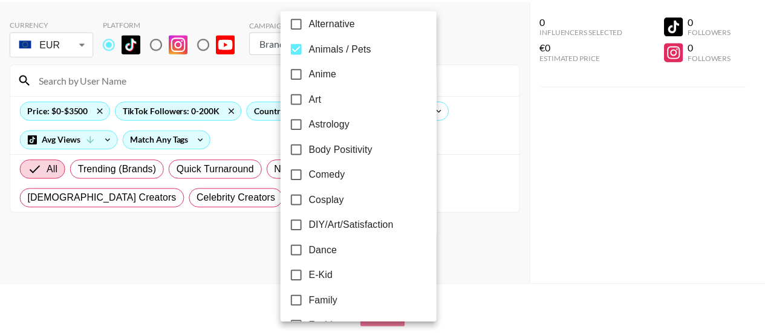
scroll to position [0, 0]
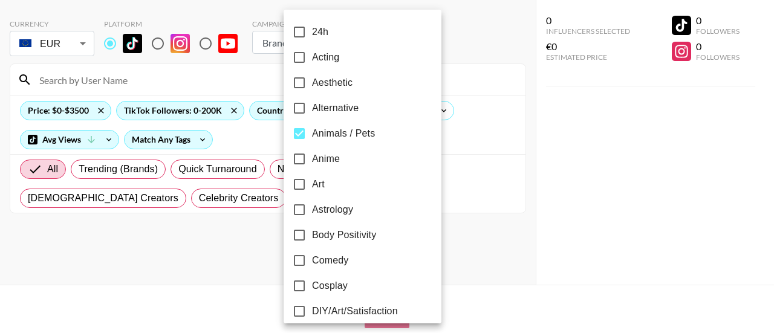
click at [566, 185] on div at bounding box center [387, 166] width 774 height 333
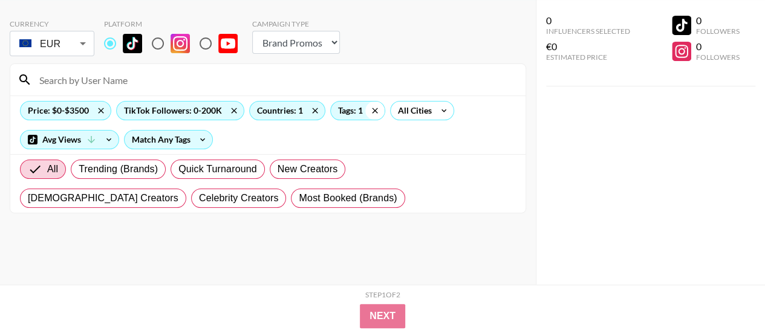
click at [373, 107] on icon at bounding box center [374, 111] width 19 height 18
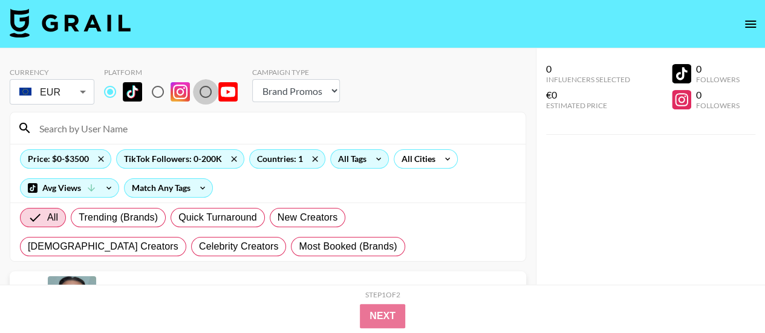
click at [209, 93] on input "radio" at bounding box center [205, 91] width 25 height 25
radio input "true"
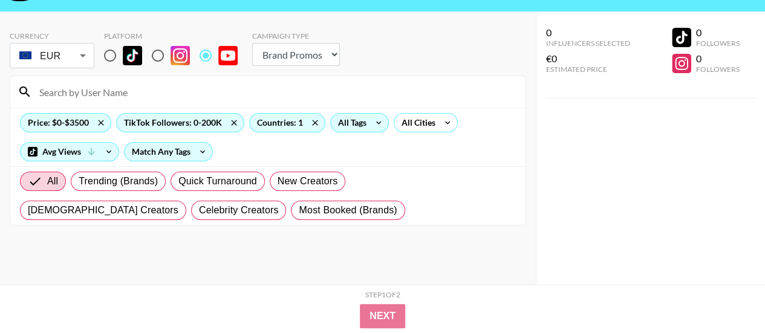
scroll to position [48, 0]
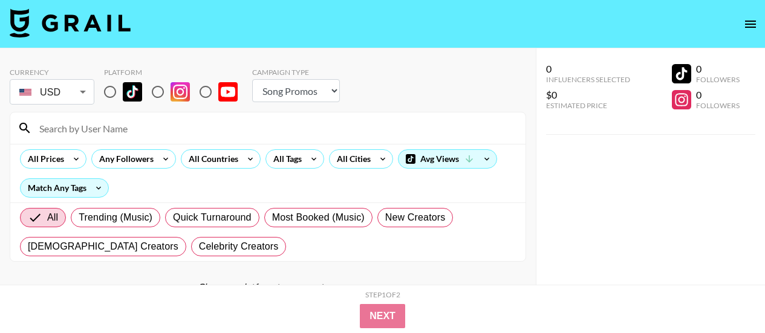
select select "Song"
click at [80, 158] on icon at bounding box center [75, 159] width 19 height 18
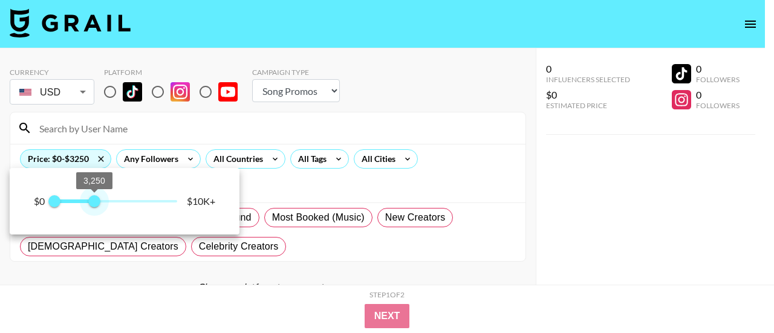
type input "3500"
drag, startPoint x: 179, startPoint y: 202, endPoint x: 98, endPoint y: 208, distance: 81.2
click at [98, 207] on span "3,500" at bounding box center [97, 201] width 12 height 12
click at [421, 123] on div at bounding box center [387, 166] width 774 height 333
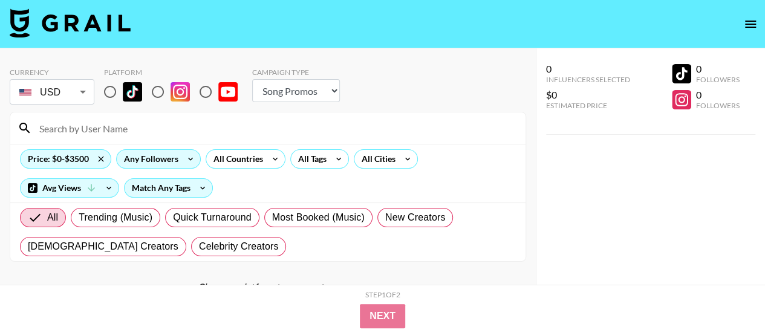
click at [181, 157] on icon at bounding box center [190, 159] width 19 height 18
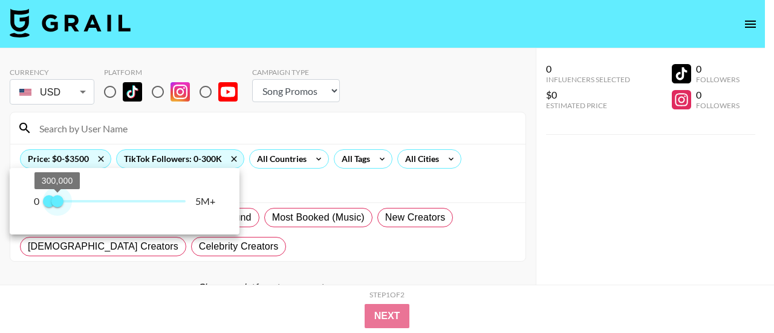
type input "200000"
drag, startPoint x: 183, startPoint y: 201, endPoint x: 55, endPoint y: 202, distance: 128.1
click at [55, 202] on span "200,000" at bounding box center [54, 201] width 12 height 12
click at [297, 168] on div at bounding box center [387, 166] width 774 height 333
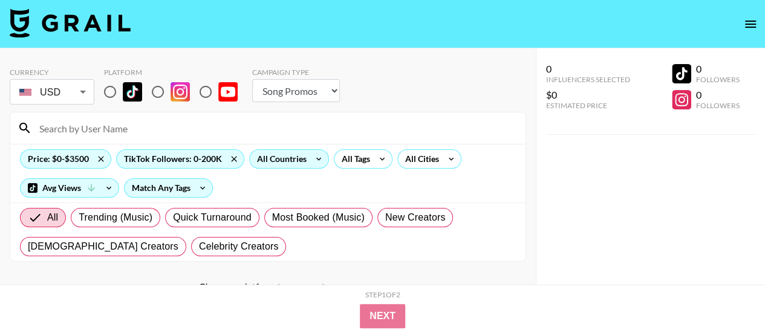
click at [299, 163] on div "All Countries" at bounding box center [279, 159] width 59 height 18
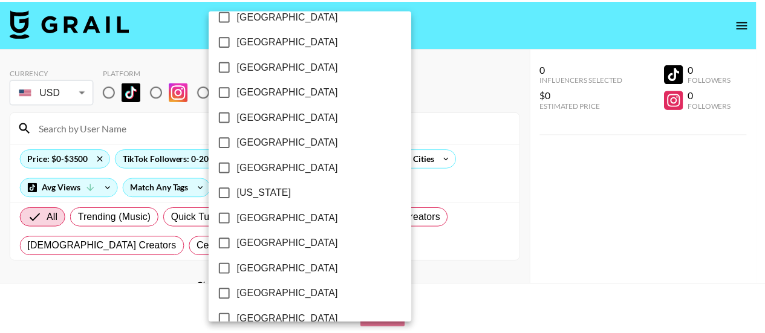
scroll to position [363, 0]
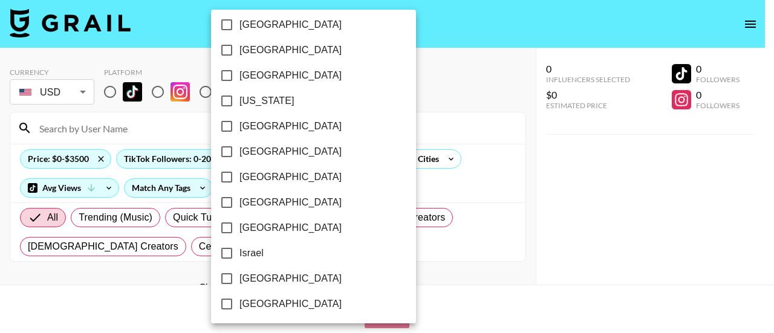
click at [259, 129] on span "[GEOGRAPHIC_DATA]" at bounding box center [290, 126] width 102 height 15
click at [239, 129] on input "[GEOGRAPHIC_DATA]" at bounding box center [226, 126] width 25 height 25
checkbox input "true"
click at [426, 65] on div at bounding box center [387, 166] width 774 height 333
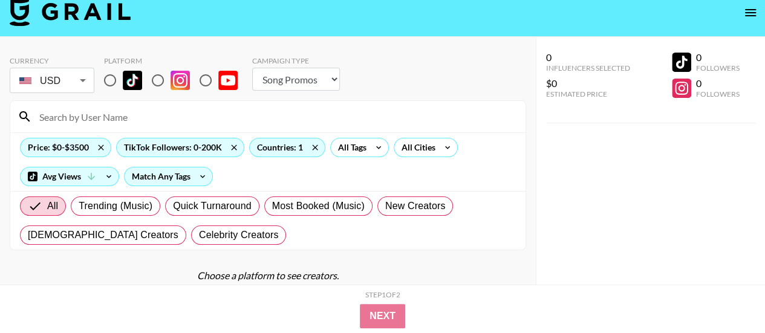
scroll to position [48, 0]
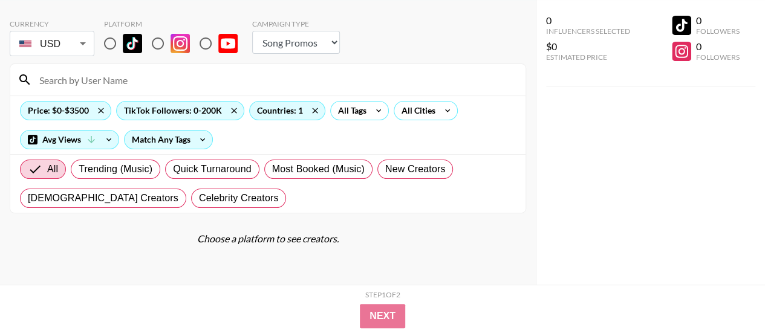
click at [364, 272] on div "Currency USD USD ​ Platform Campaign Type Choose Type... Song Promos Brand Prom…" at bounding box center [267, 142] width 535 height 285
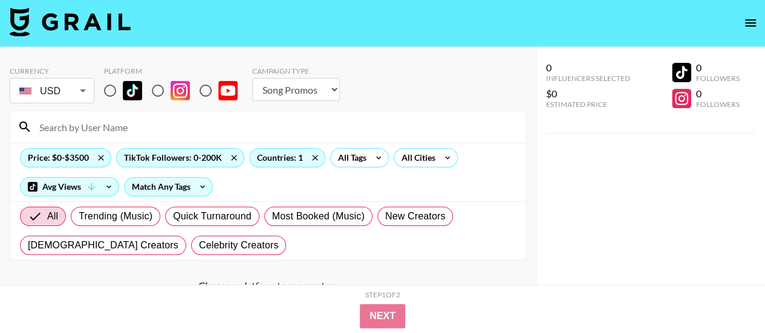
scroll to position [0, 0]
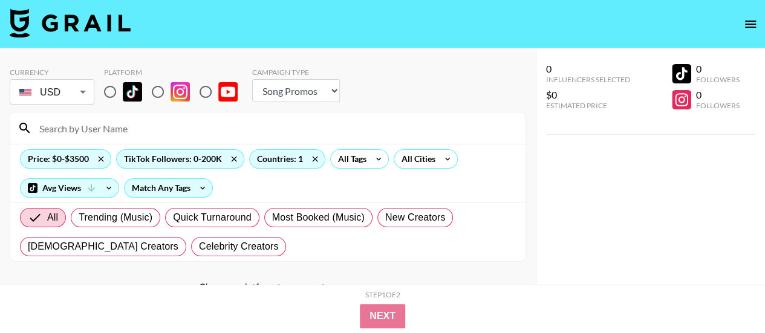
click at [86, 92] on body "Currency USD USD ​ Platform Campaign Type Choose Type... Song Promos Brand Prom…" at bounding box center [382, 190] width 765 height 381
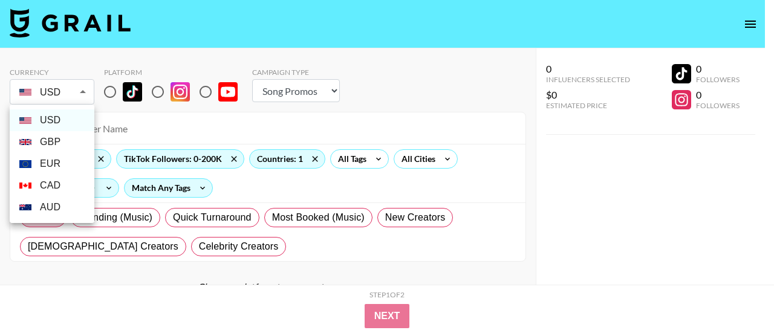
click at [56, 161] on li "EUR" at bounding box center [52, 164] width 85 height 22
type input "EUR"
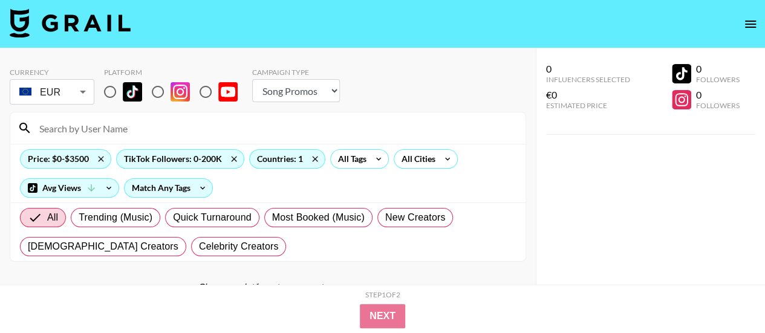
click at [204, 88] on input "radio" at bounding box center [205, 91] width 25 height 25
radio input "true"
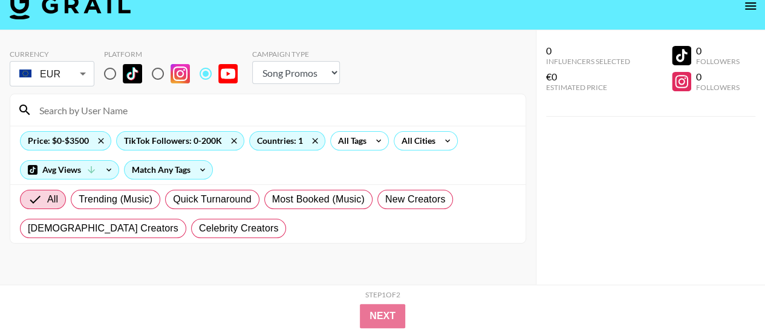
scroll to position [48, 0]
